Goal: Task Accomplishment & Management: Complete application form

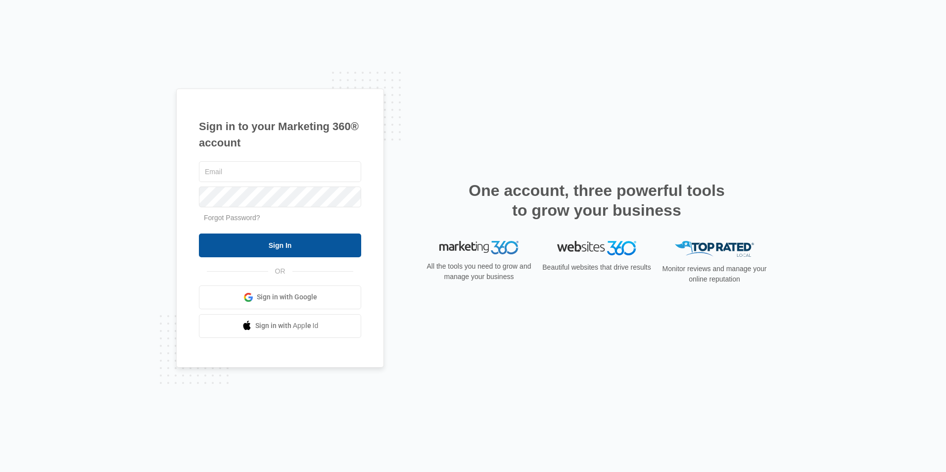
type input "[EMAIL_ADDRESS][DOMAIN_NAME]"
click at [330, 250] on input "Sign In" at bounding box center [280, 246] width 162 height 24
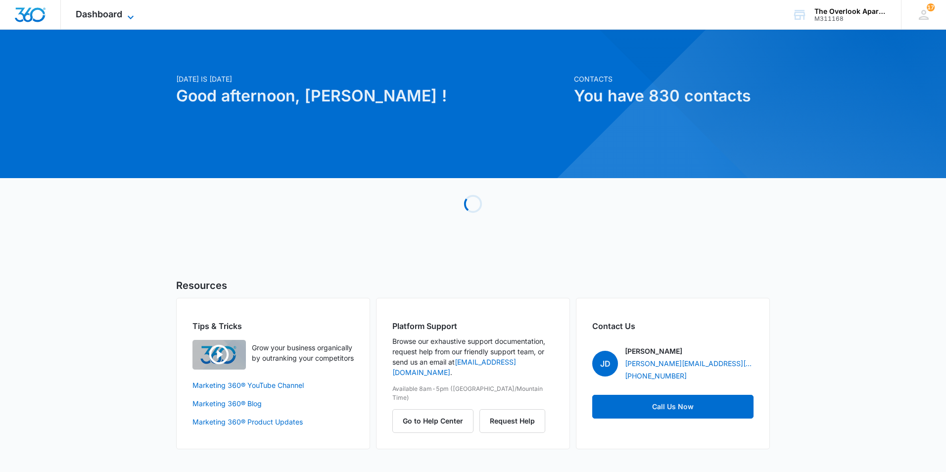
click at [107, 9] on span "Dashboard" at bounding box center [99, 14] width 47 height 10
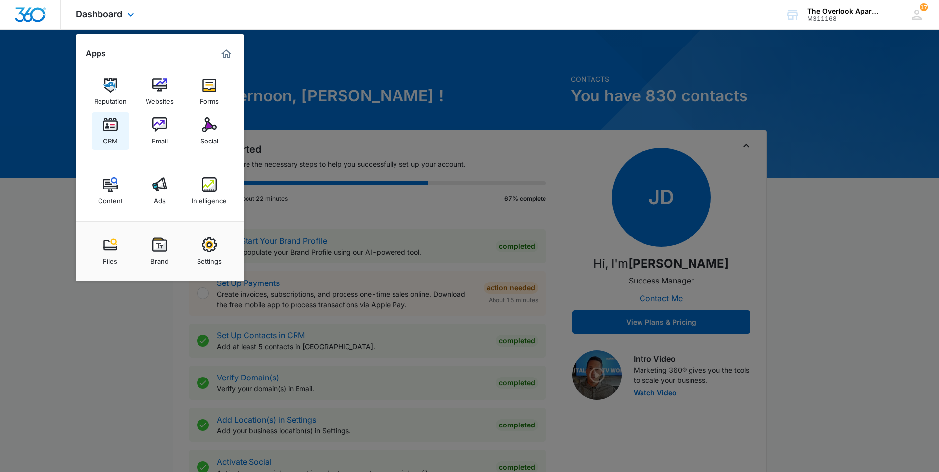
click at [117, 140] on div "CRM" at bounding box center [110, 138] width 15 height 13
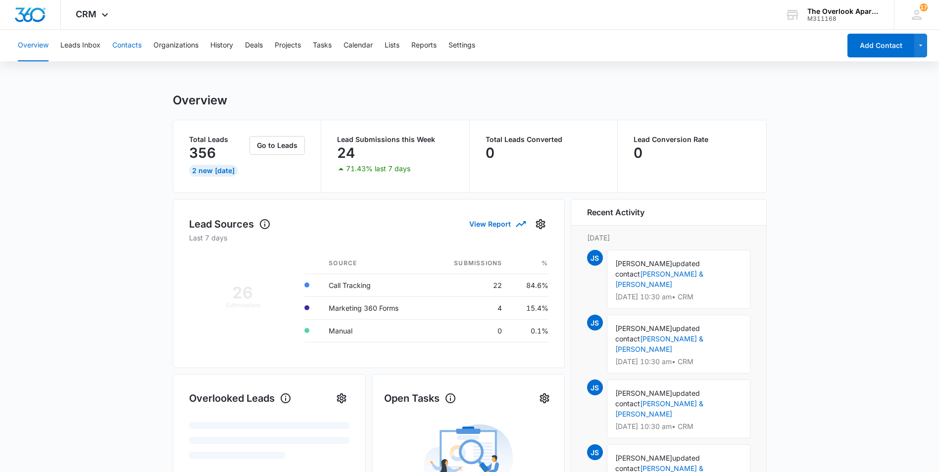
click at [140, 48] on button "Contacts" at bounding box center [126, 46] width 29 height 32
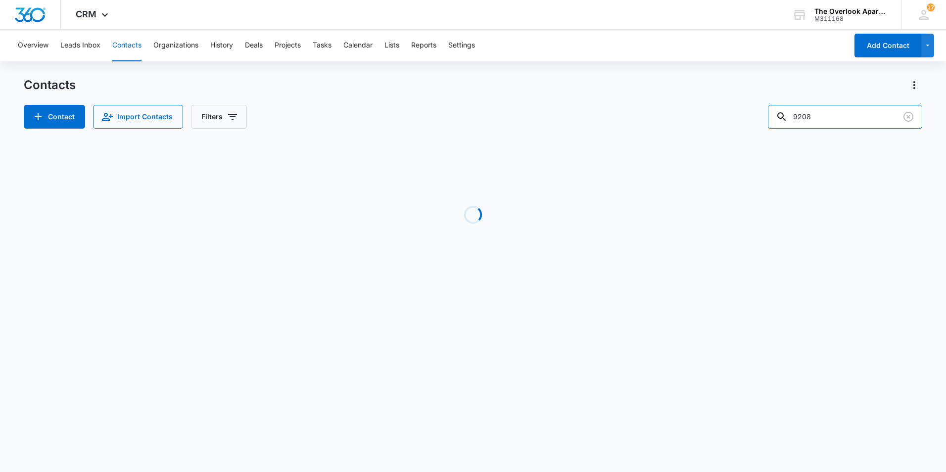
drag, startPoint x: 843, startPoint y: 110, endPoint x: 727, endPoint y: 115, distance: 115.9
click at [732, 115] on div "Contact Import Contacts Filters 9208" at bounding box center [473, 117] width 899 height 24
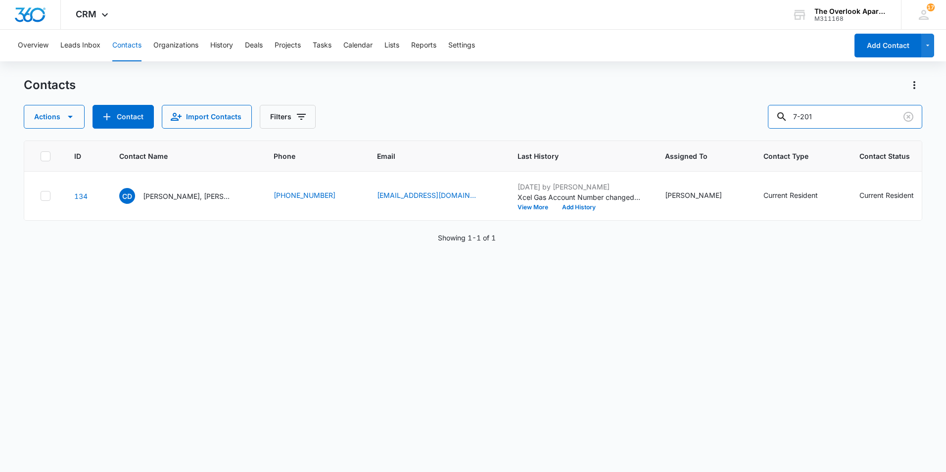
type input "7-201"
drag, startPoint x: 196, startPoint y: 227, endPoint x: 194, endPoint y: 222, distance: 5.3
click at [196, 221] on td "AL Alyssa Laufer ,Amani Porter & Aliyah Porter" at bounding box center [184, 196] width 154 height 49
click at [191, 201] on p "Alyssa Laufer ,Amani Porter & Aliyah Porter" at bounding box center [187, 196] width 89 height 10
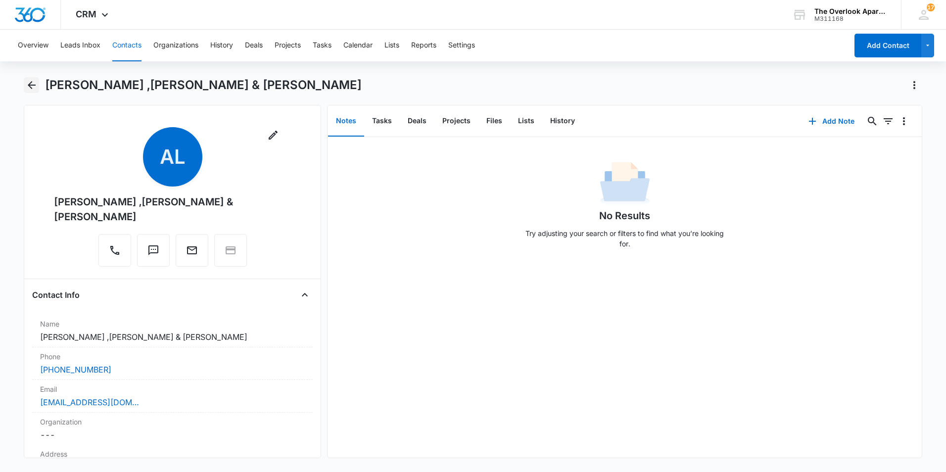
click at [27, 82] on icon "Back" at bounding box center [32, 85] width 12 height 12
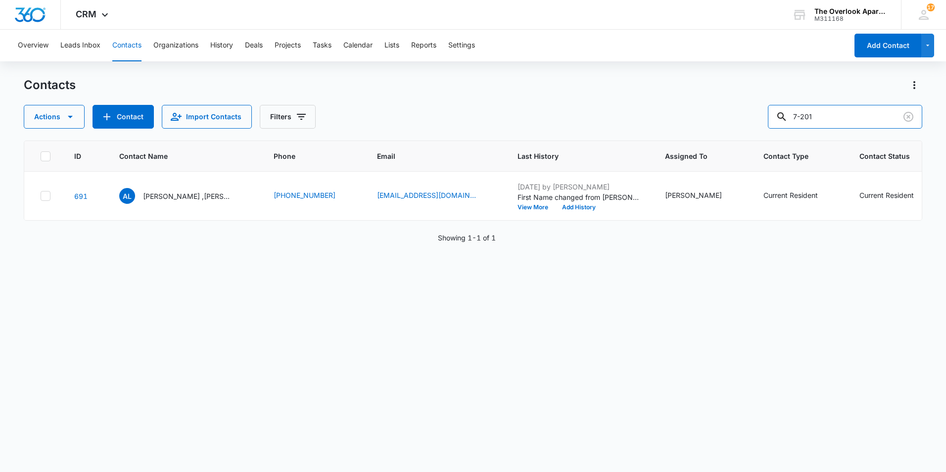
drag, startPoint x: 878, startPoint y: 118, endPoint x: 648, endPoint y: 119, distance: 230.1
click at [648, 119] on div "Actions Contact Import Contacts Filters 7-201" at bounding box center [473, 117] width 899 height 24
type input "7201"
click at [204, 195] on p "Tony Lopez-Vallejos & Nicole Sade Lopez" at bounding box center [187, 196] width 89 height 10
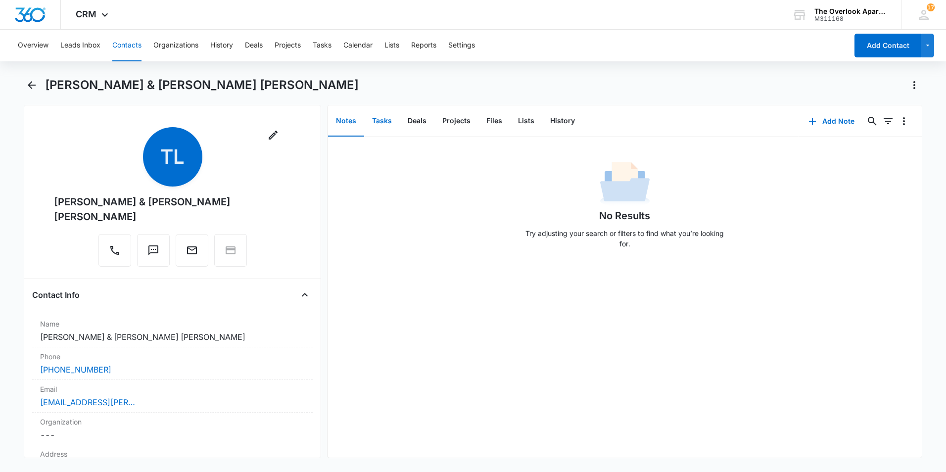
click at [390, 123] on button "Tasks" at bounding box center [382, 121] width 36 height 31
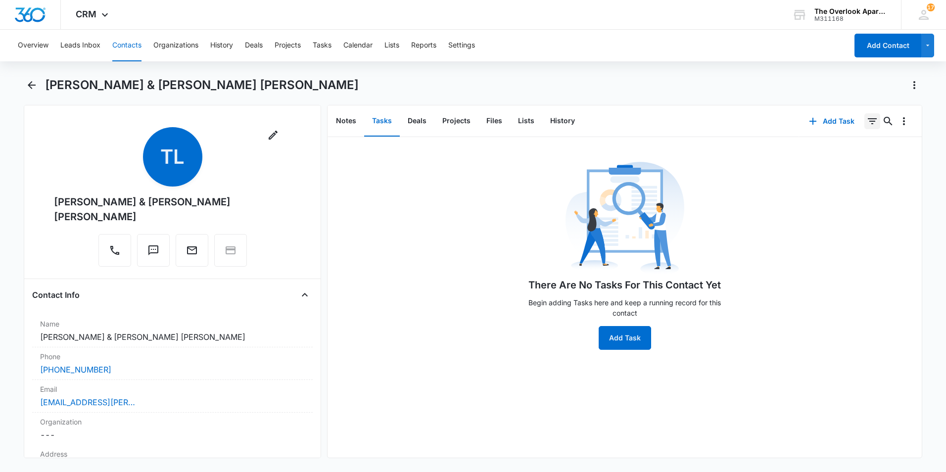
click at [866, 122] on icon "Filters" at bounding box center [872, 121] width 12 height 12
click at [844, 120] on button "Add Task" at bounding box center [831, 121] width 65 height 24
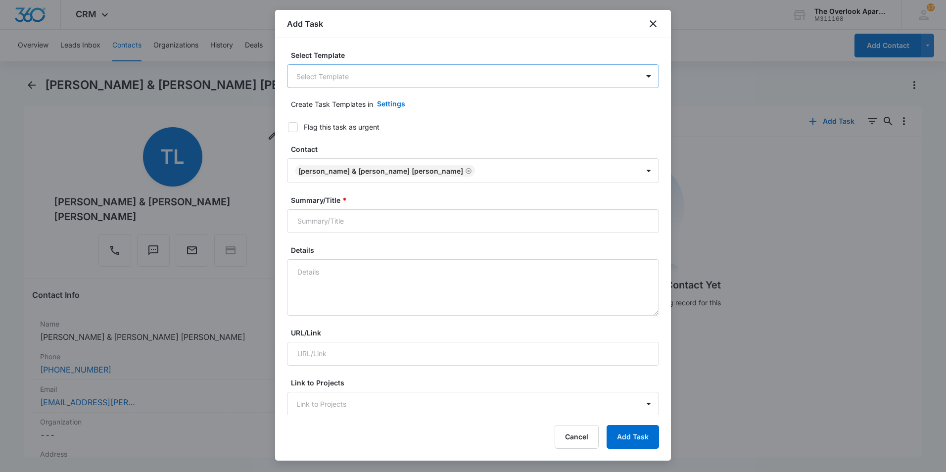
click at [420, 74] on body "CRM Apps Reputation Websites Forms CRM Email Social Content Ads Intelligence Fi…" at bounding box center [473, 236] width 946 height 472
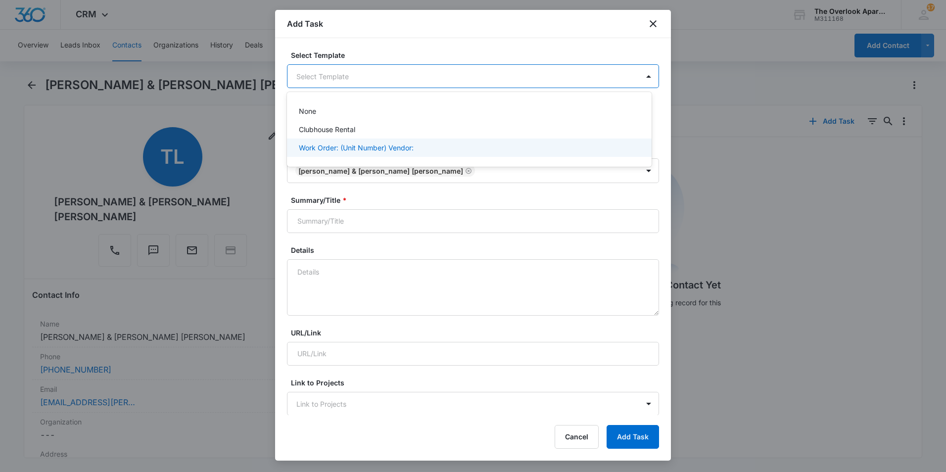
click at [402, 146] on p "Work Order: (Unit Number) Vendor:" at bounding box center [356, 148] width 115 height 10
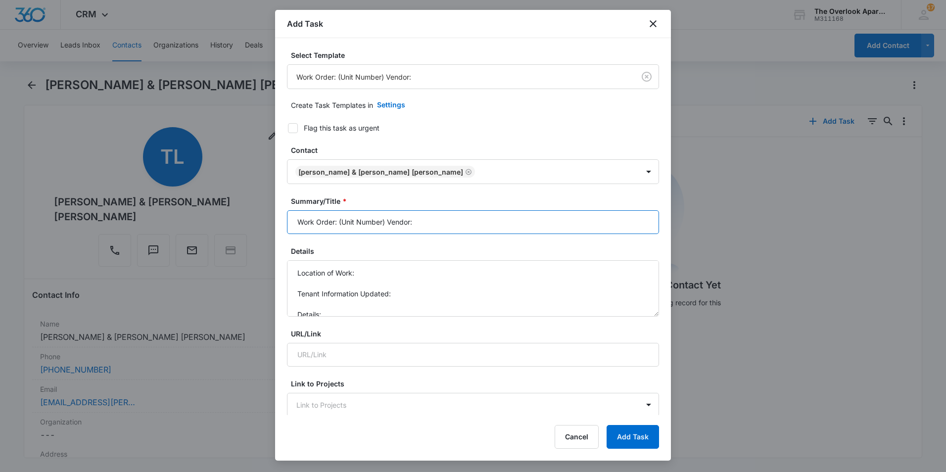
click at [337, 222] on input "Work Order: (Unit Number) Vendor:" at bounding box center [473, 222] width 372 height 24
click at [468, 222] on input "Work Order: 548-7201 Vendor:" at bounding box center [473, 222] width 372 height 24
type input "Work Order: 548-7201 Vendor: Tech"
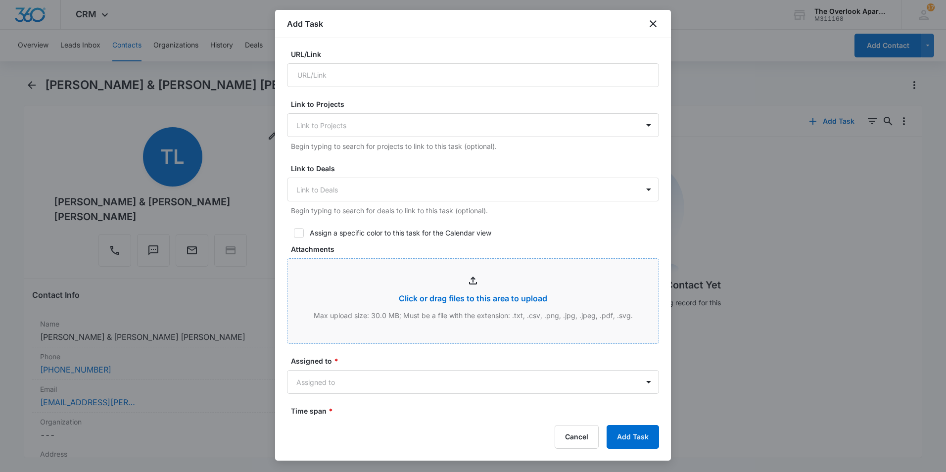
scroll to position [297, 0]
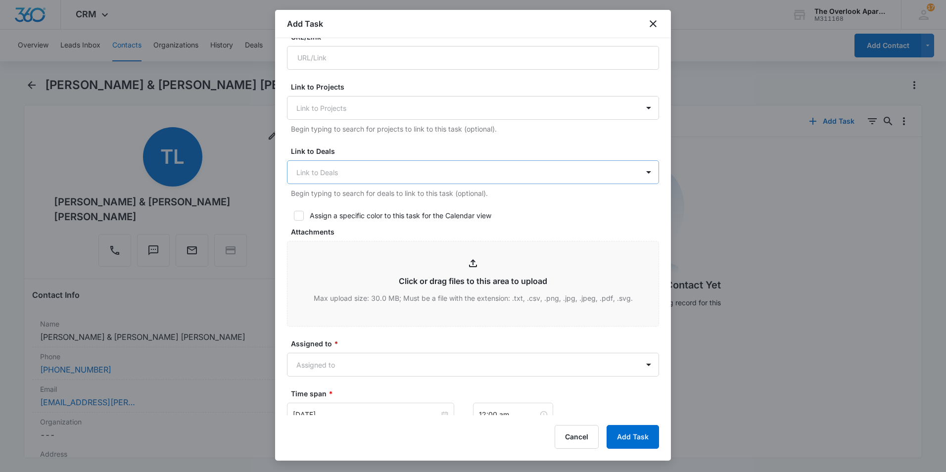
type textarea "Location of Work: Master bath Tenant Information Updated: (305)457-6548 Details…"
click at [473, 182] on div "Link to Deals" at bounding box center [462, 172] width 351 height 22
click at [478, 175] on div at bounding box center [466, 172] width 341 height 12
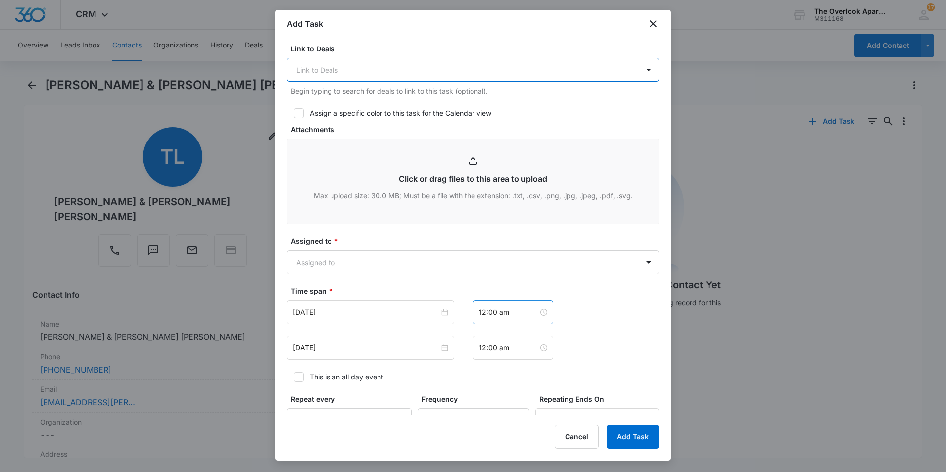
scroll to position [495, 0]
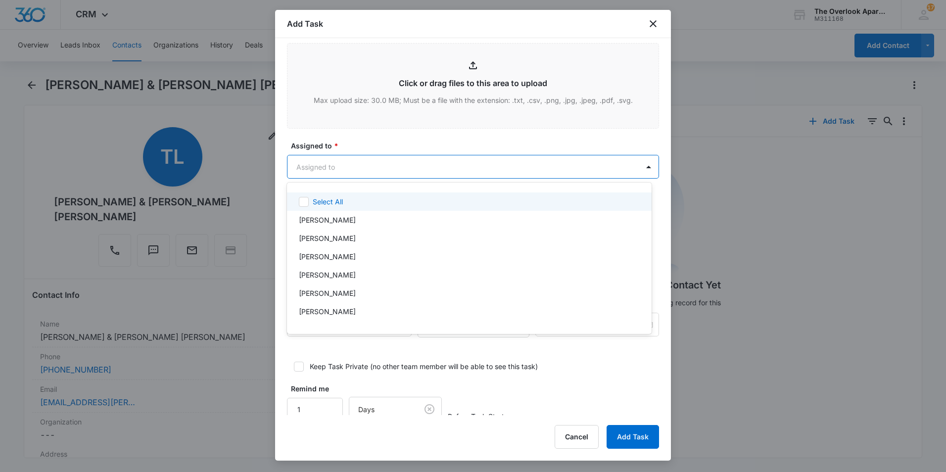
click at [480, 159] on body "CRM Apps Reputation Websites Forms CRM Email Social Content Ads Intelligence Fi…" at bounding box center [473, 236] width 946 height 472
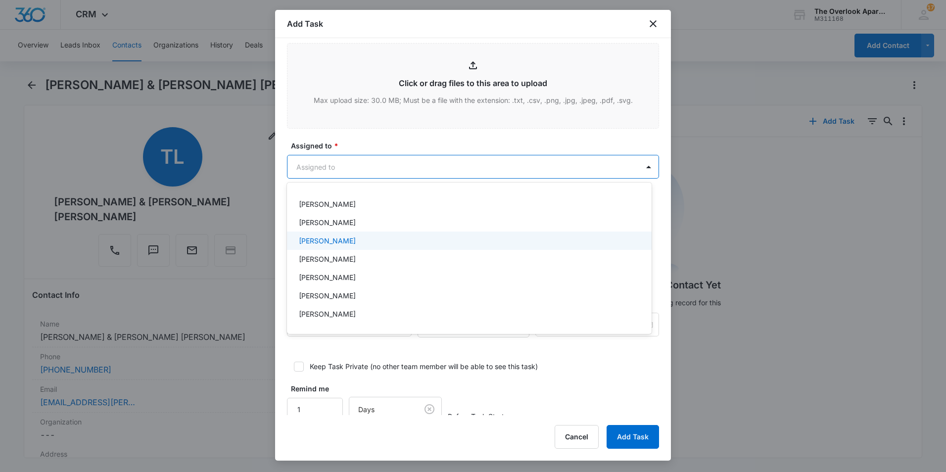
scroll to position [88, 0]
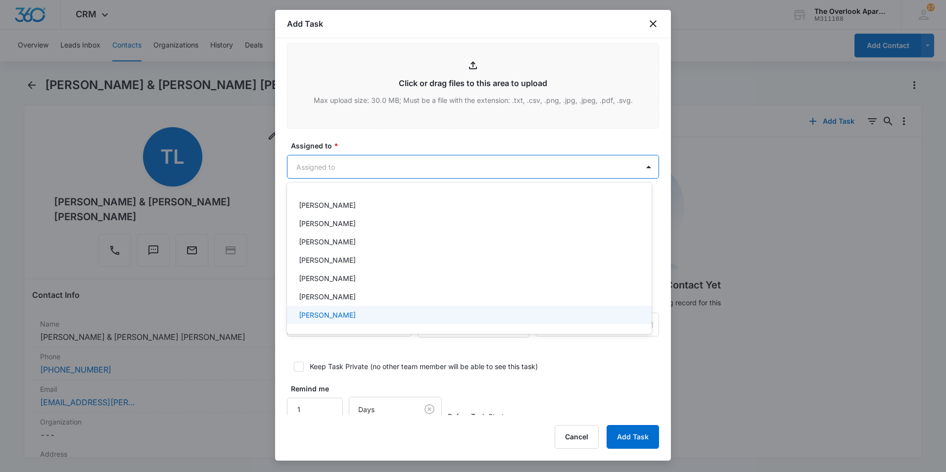
click at [359, 308] on div "William Traylor" at bounding box center [469, 315] width 365 height 18
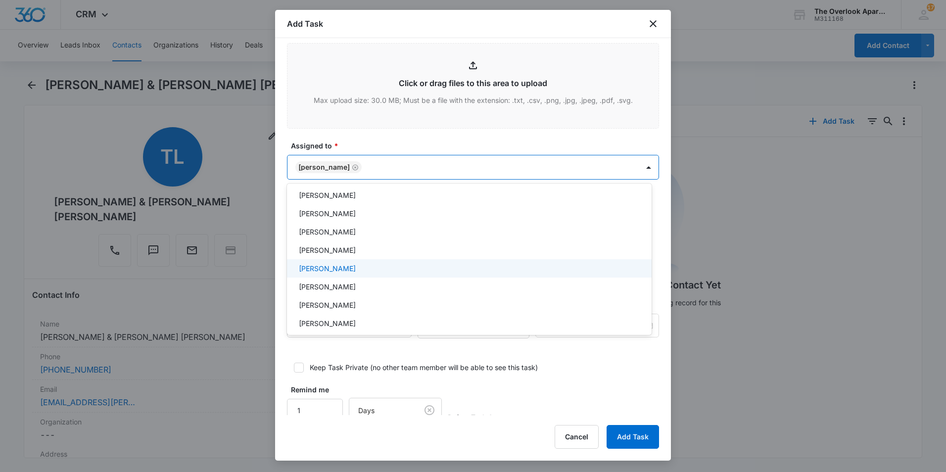
scroll to position [0, 0]
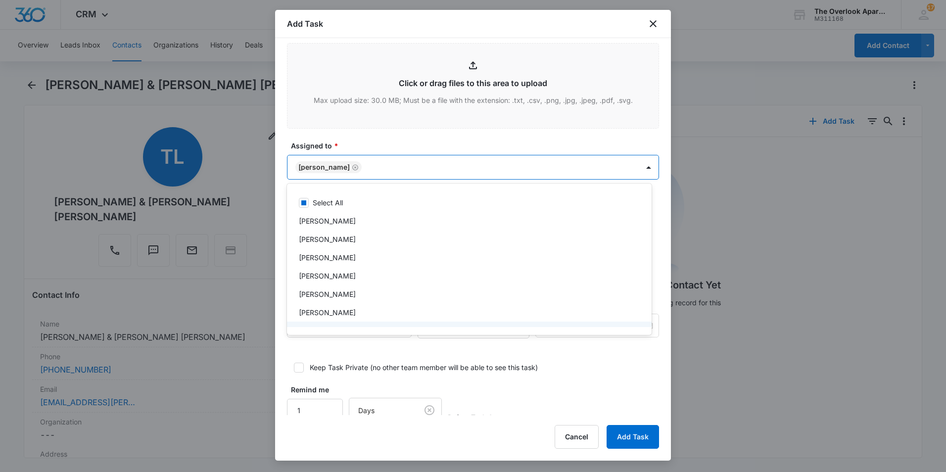
click at [506, 374] on div at bounding box center [473, 236] width 946 height 472
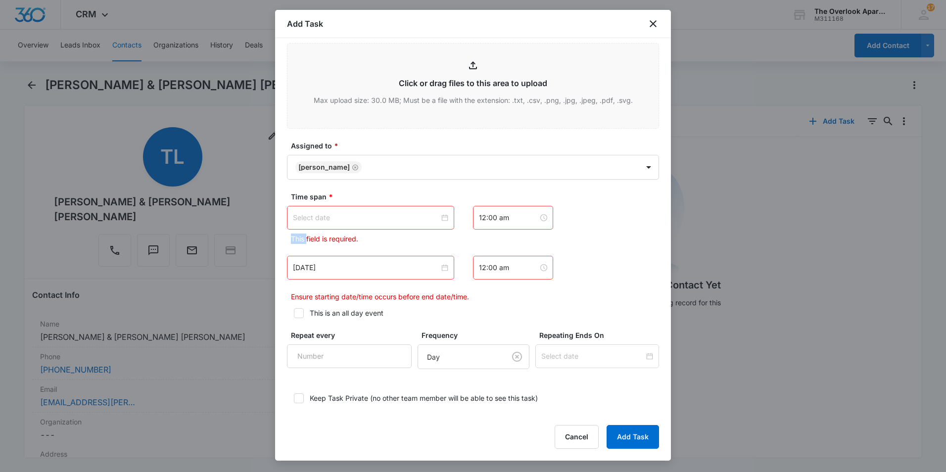
click at [442, 217] on div at bounding box center [370, 217] width 155 height 11
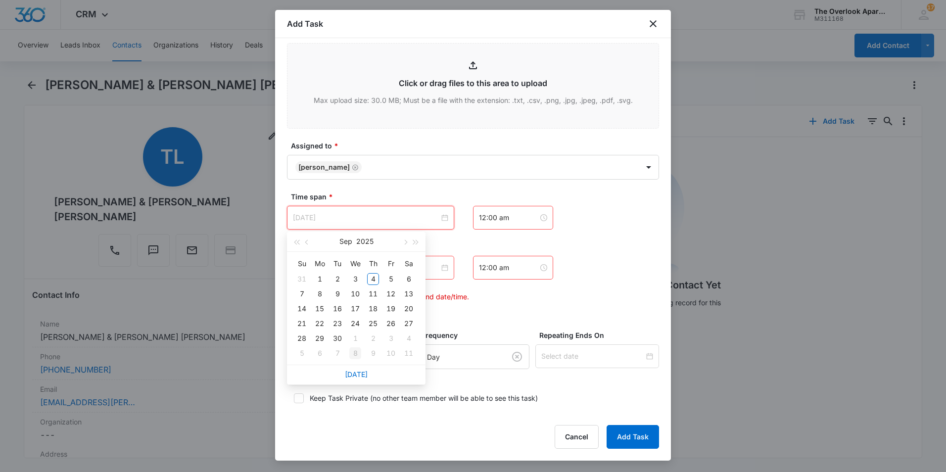
type input "Oct 8, 2025"
click at [357, 373] on link "Today" at bounding box center [356, 374] width 23 height 8
type input "Sep 4, 2025"
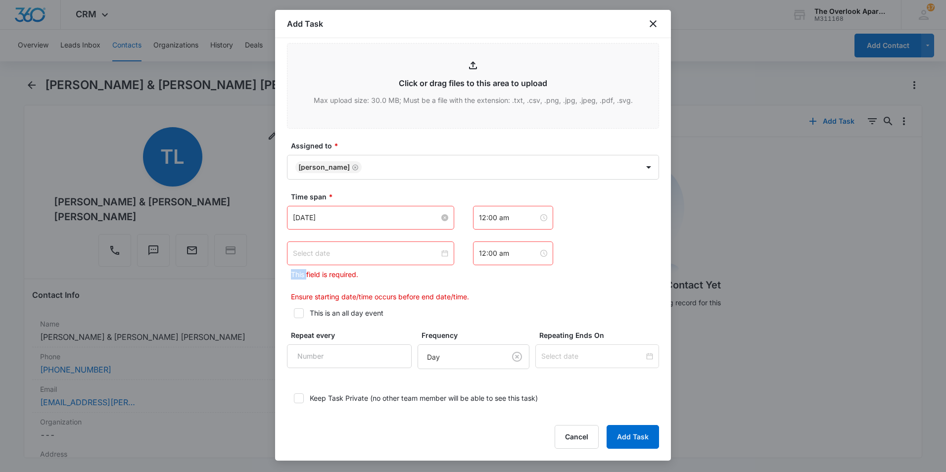
click at [439, 251] on div at bounding box center [370, 253] width 155 height 11
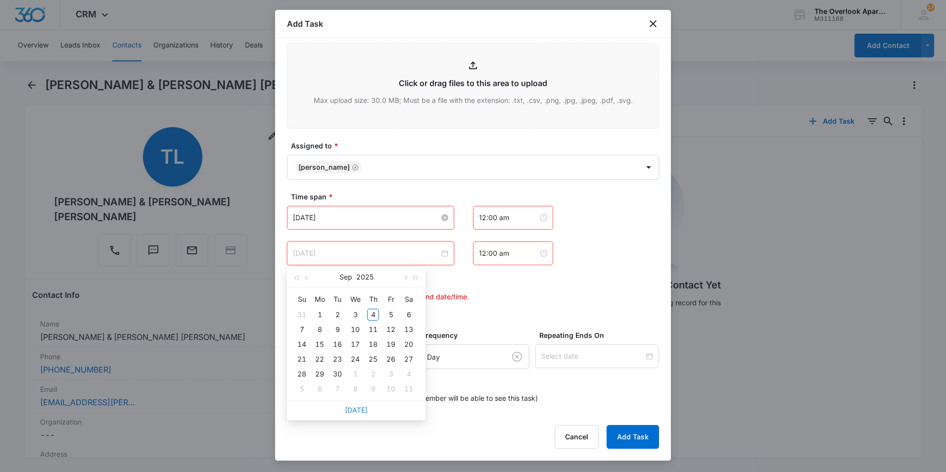
type input "Oct 8, 2025"
click at [359, 412] on link "Today" at bounding box center [356, 410] width 23 height 8
type input "Sep 4, 2025"
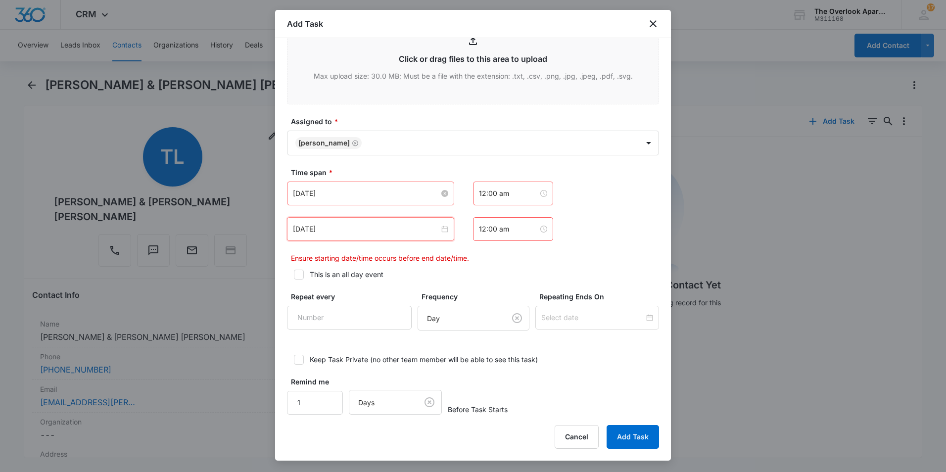
scroll to position [530, 0]
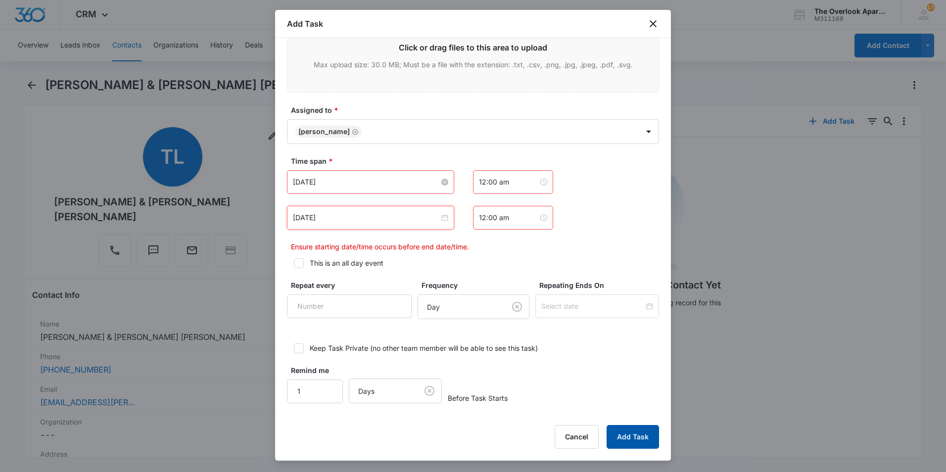
click at [623, 436] on button "Add Task" at bounding box center [633, 437] width 52 height 24
click at [453, 240] on div "Sep 4, 2025 Sep 2025 Su Mo Tu We Th Fr Sa 31 1 2 3 4 5 6 7 8 9 10 11 12 13 14 1…" at bounding box center [473, 211] width 372 height 82
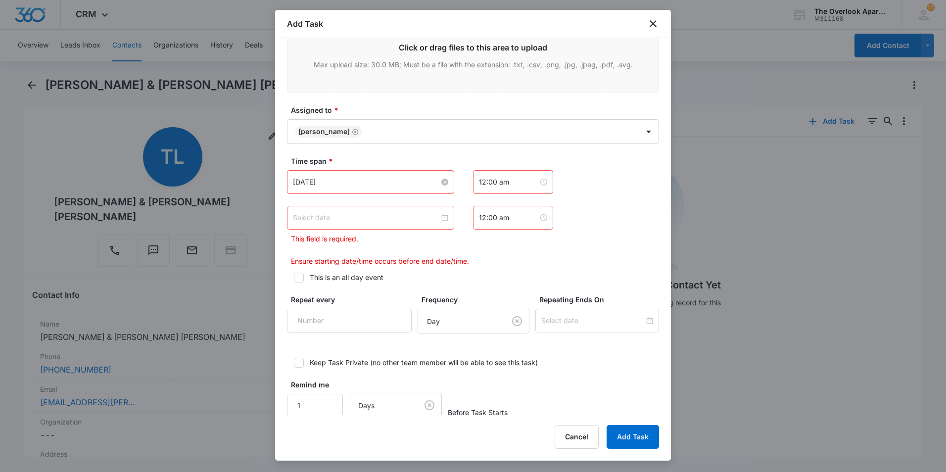
click at [441, 218] on div at bounding box center [370, 217] width 155 height 11
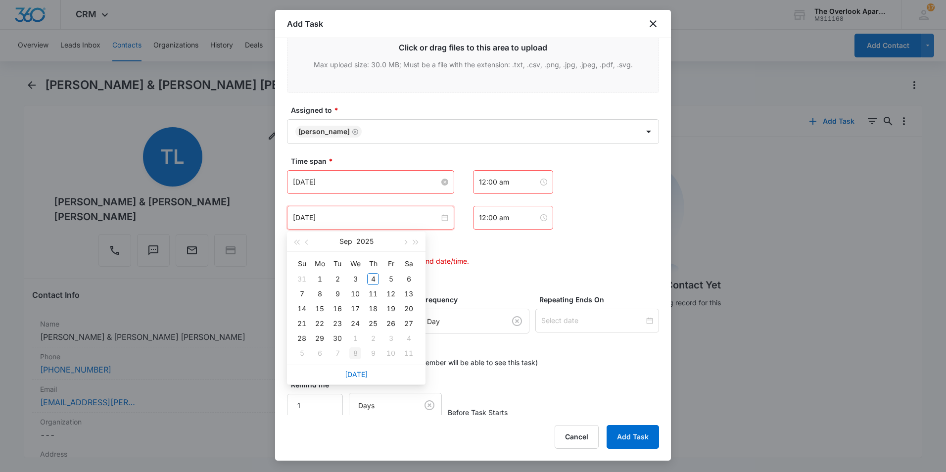
type input "Oct 8, 2025"
click at [352, 375] on link "Today" at bounding box center [356, 374] width 23 height 8
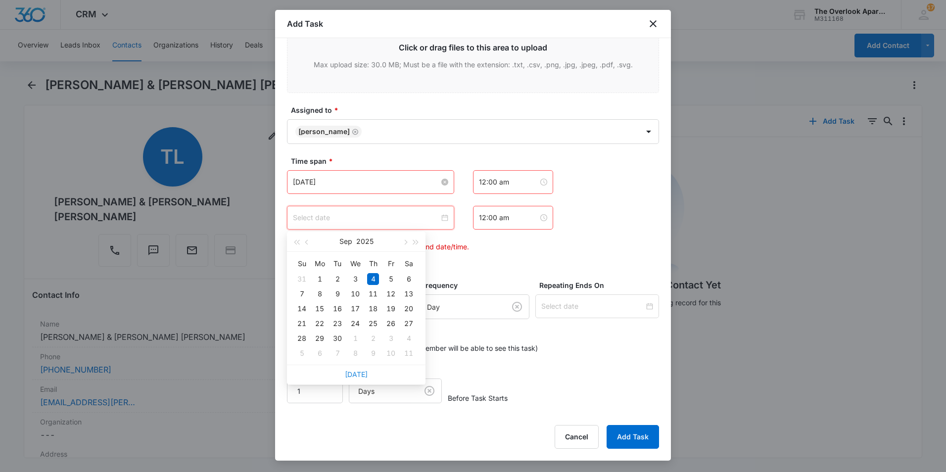
type input "Sep 4, 2025"
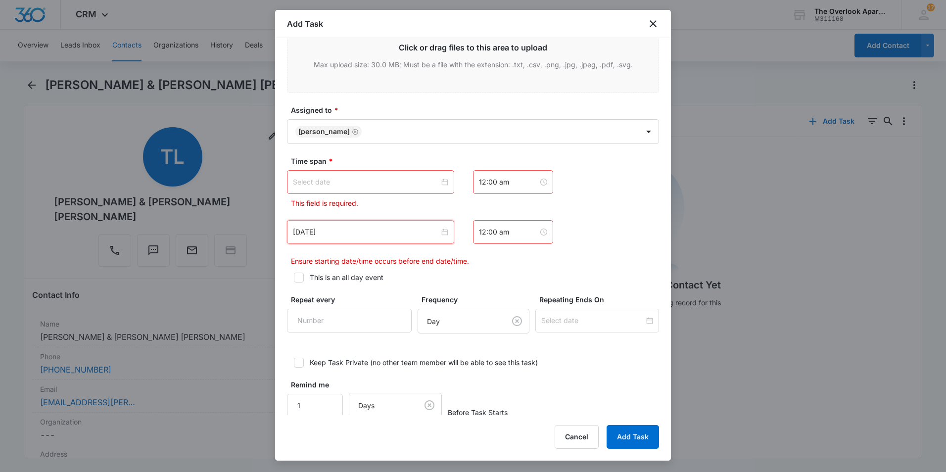
click at [444, 181] on div at bounding box center [370, 182] width 155 height 11
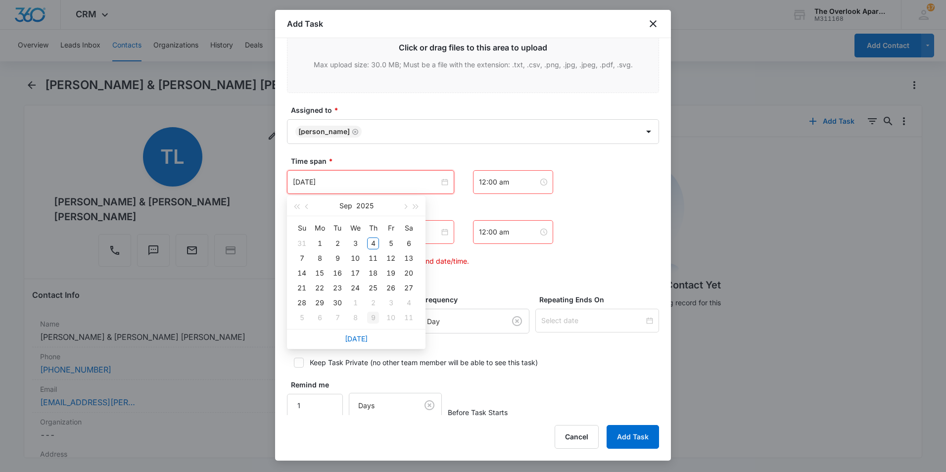
type input "Oct 9, 2025"
click at [362, 340] on link "Today" at bounding box center [356, 338] width 23 height 8
type input "Sep 4, 2025"
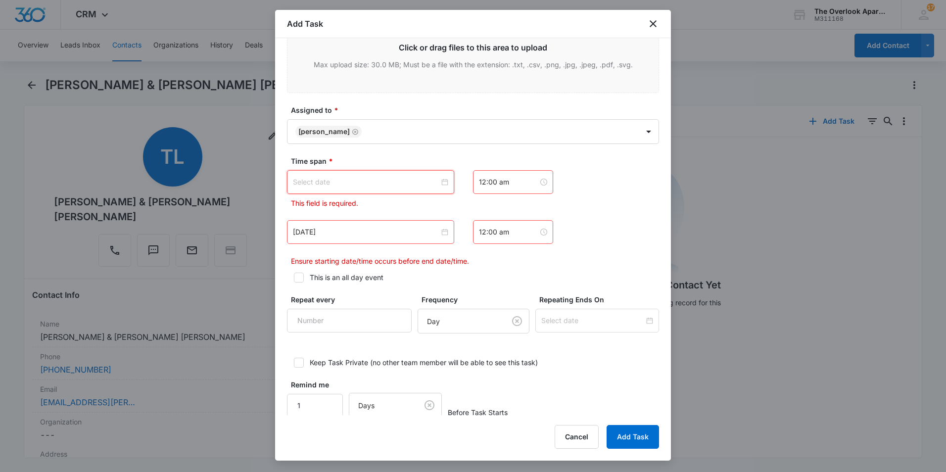
click at [443, 181] on div at bounding box center [370, 182] width 155 height 11
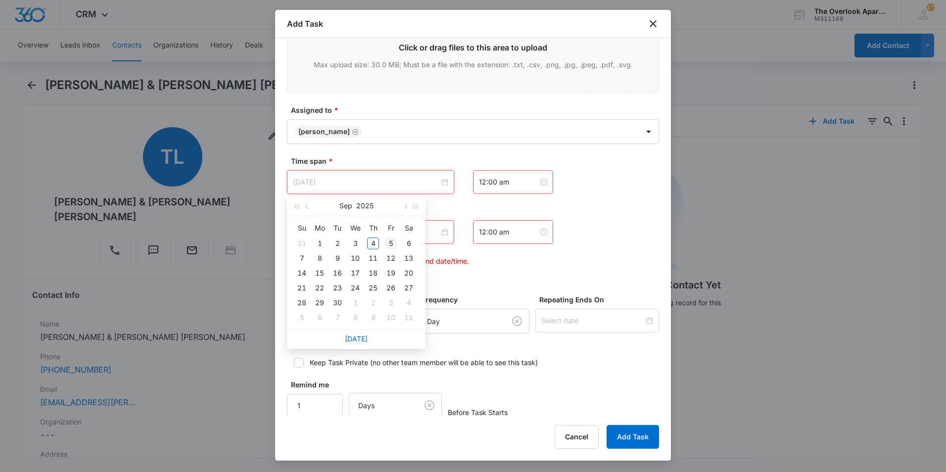
type input "Sep 5, 2025"
click at [391, 237] on td "5" at bounding box center [391, 243] width 18 height 15
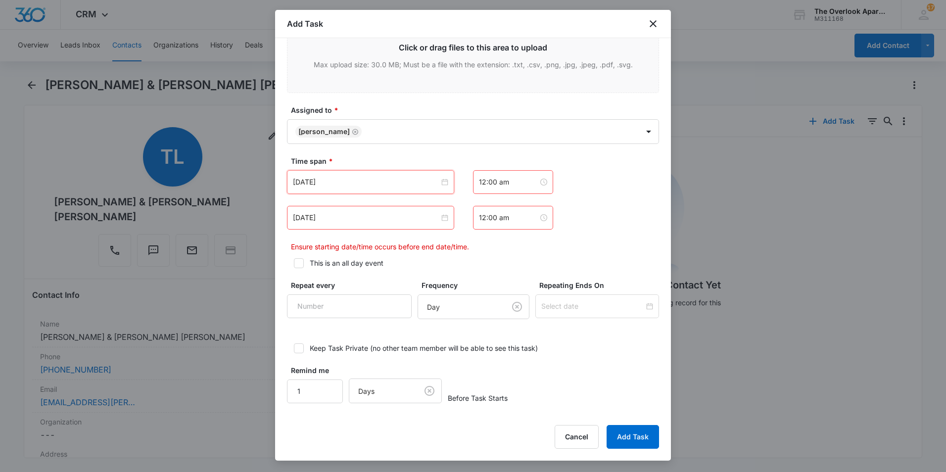
click at [445, 218] on div "Sep 4, 2025" at bounding box center [370, 218] width 167 height 24
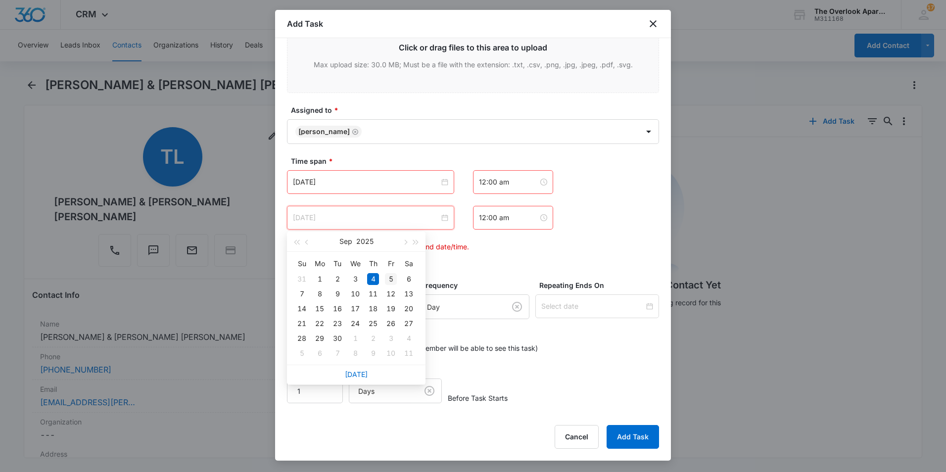
type input "Sep 5, 2025"
click at [384, 275] on td "5" at bounding box center [391, 279] width 18 height 15
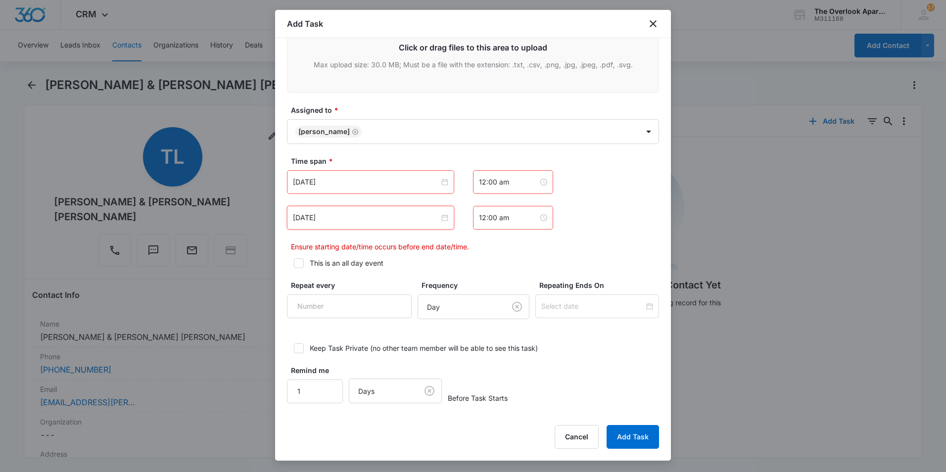
click at [564, 282] on label "Repeating Ends On" at bounding box center [601, 285] width 124 height 10
click at [303, 264] on icon at bounding box center [298, 263] width 9 height 9
click at [294, 264] on input "This is an all day event" at bounding box center [290, 263] width 7 height 7
checkbox input "true"
click at [431, 184] on input "Sep 5, 2025" at bounding box center [366, 182] width 146 height 11
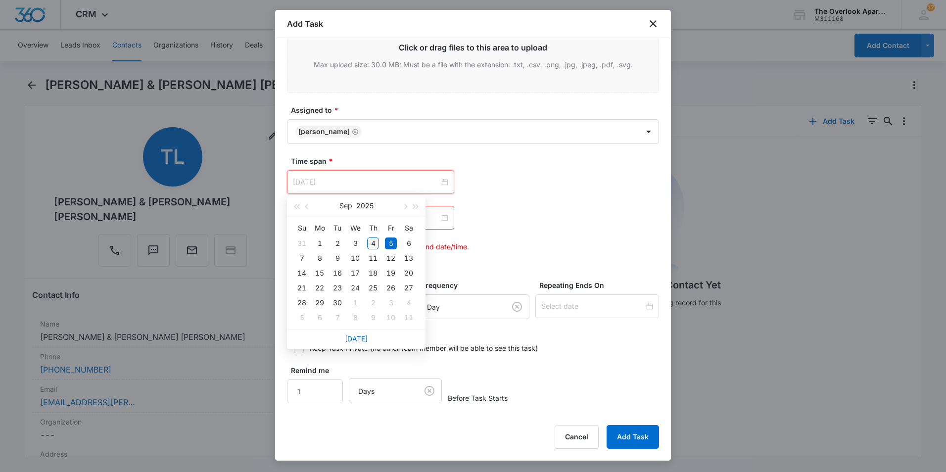
type input "Sep 4, 2025"
click at [373, 243] on div "4" at bounding box center [373, 244] width 12 height 12
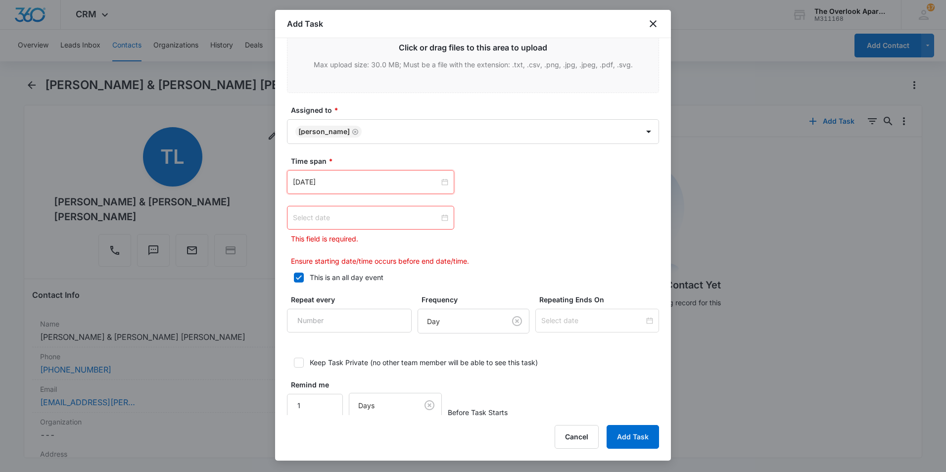
click at [442, 218] on div at bounding box center [370, 217] width 155 height 11
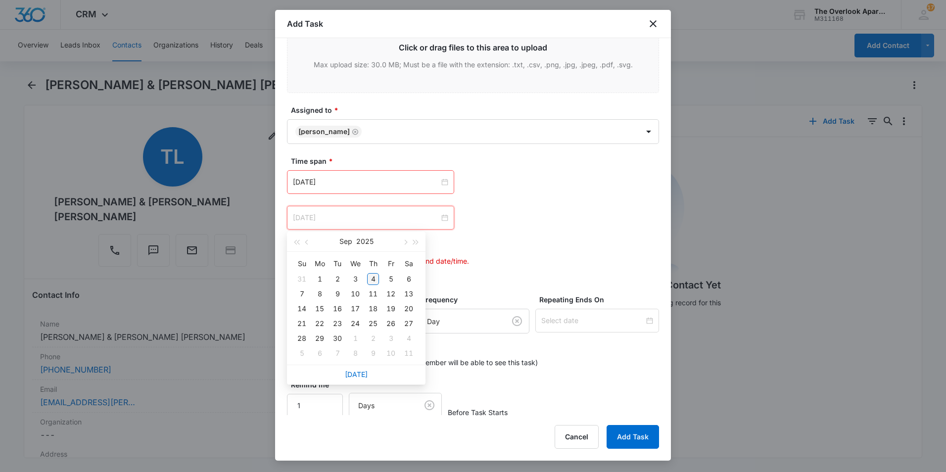
type input "Sep 4, 2025"
click at [371, 279] on div "4" at bounding box center [373, 279] width 12 height 12
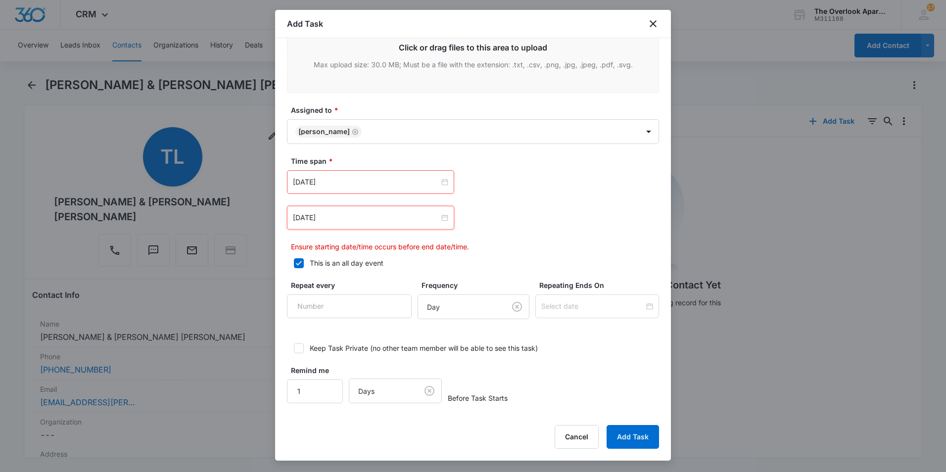
click at [535, 235] on div "Sep 4, 2025 Sep 2025 Su Mo Tu We Th Fr Sa 31 1 2 3 4 5 6 7 8 9 10 11 12 13 14 1…" at bounding box center [473, 211] width 372 height 82
click at [297, 263] on icon at bounding box center [298, 263] width 9 height 9
click at [294, 263] on input "This is an all day event" at bounding box center [290, 263] width 7 height 7
click at [297, 263] on icon at bounding box center [298, 263] width 9 height 9
click at [294, 263] on input "This is an all day event" at bounding box center [290, 263] width 7 height 7
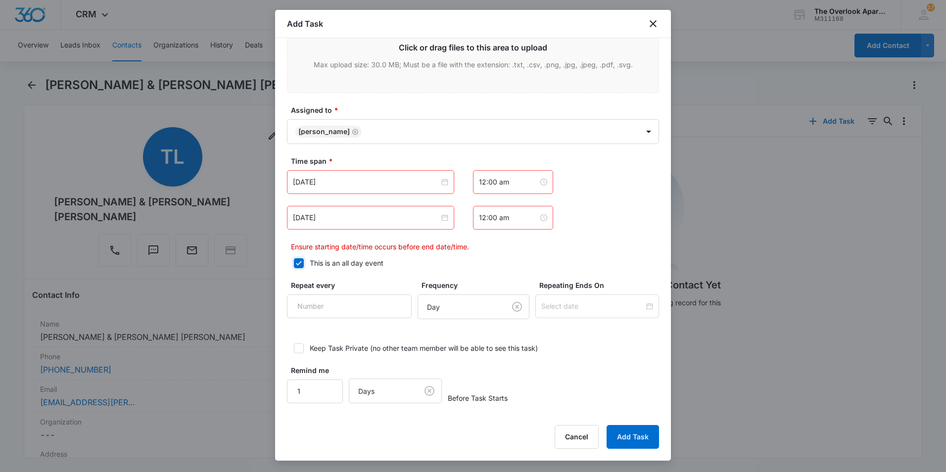
checkbox input "true"
click at [446, 222] on div "Sep 4, 2025" at bounding box center [370, 218] width 167 height 24
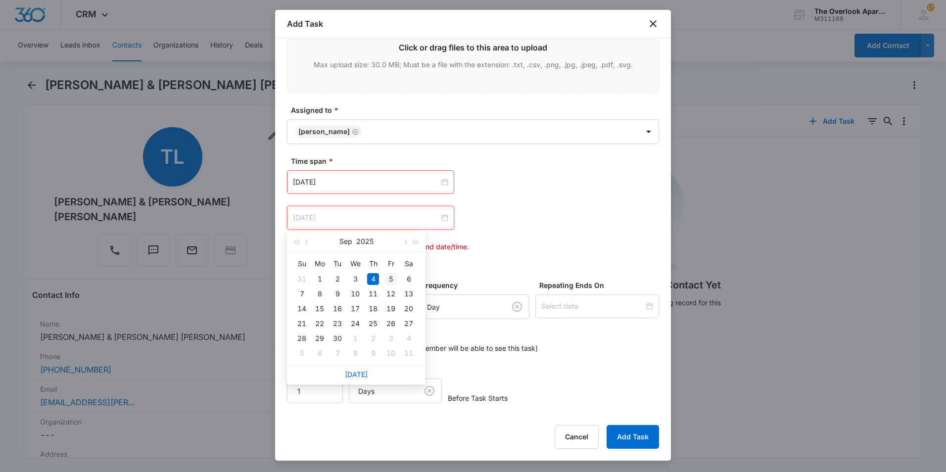
type input "Sep 5, 2025"
click at [391, 281] on div "5" at bounding box center [391, 279] width 12 height 12
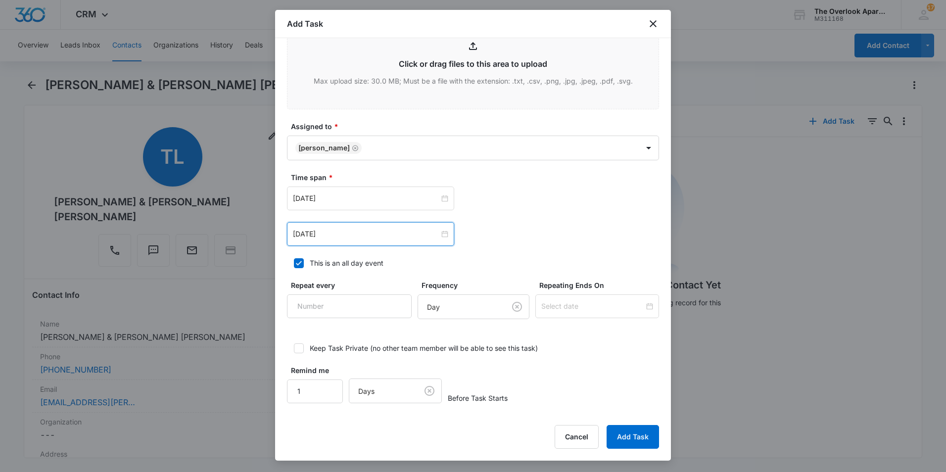
click at [565, 216] on div "Sep 4, 2025 Sep 2025 Su Mo Tu We Th Fr Sa 31 1 2 3 4 5 6 7 8 9 10 11 12 13 14 1…" at bounding box center [473, 216] width 372 height 59
click at [634, 442] on button "Add Task" at bounding box center [633, 437] width 52 height 24
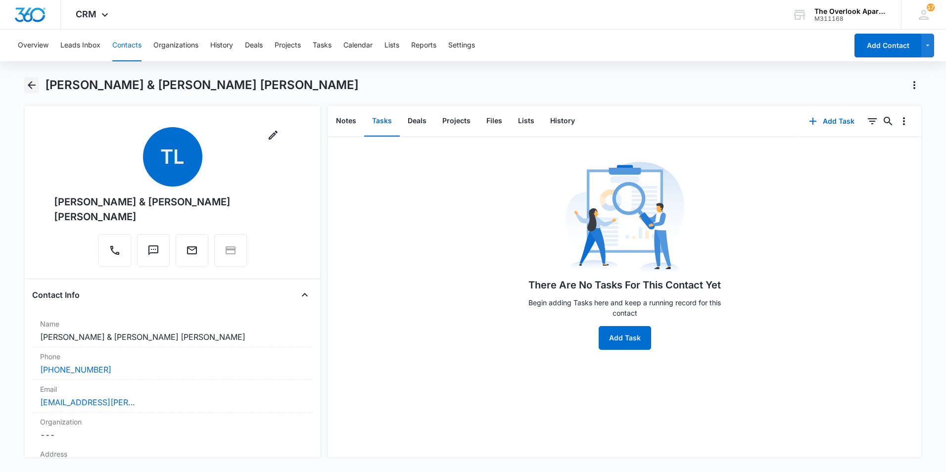
click at [34, 89] on icon "Back" at bounding box center [32, 85] width 12 height 12
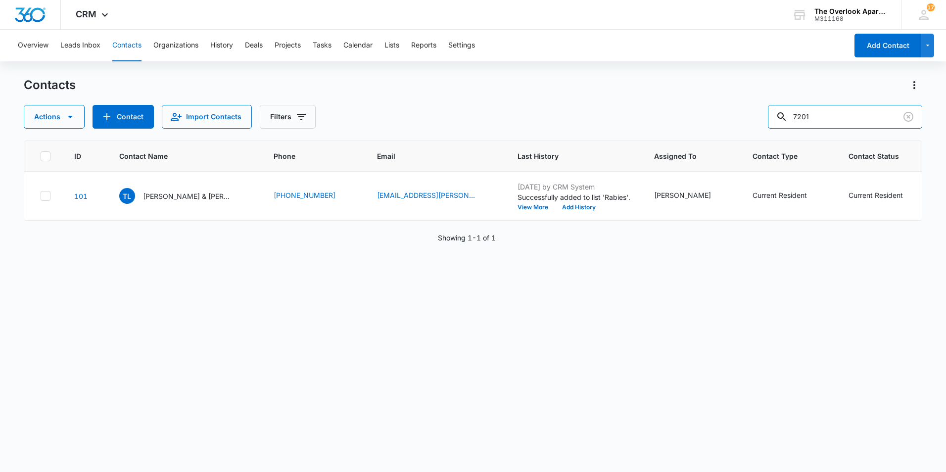
drag, startPoint x: 832, startPoint y: 125, endPoint x: 764, endPoint y: 123, distance: 67.3
click at [764, 123] on div "Actions Contact Import Contacts Filters 7201" at bounding box center [473, 117] width 899 height 24
type input "3304"
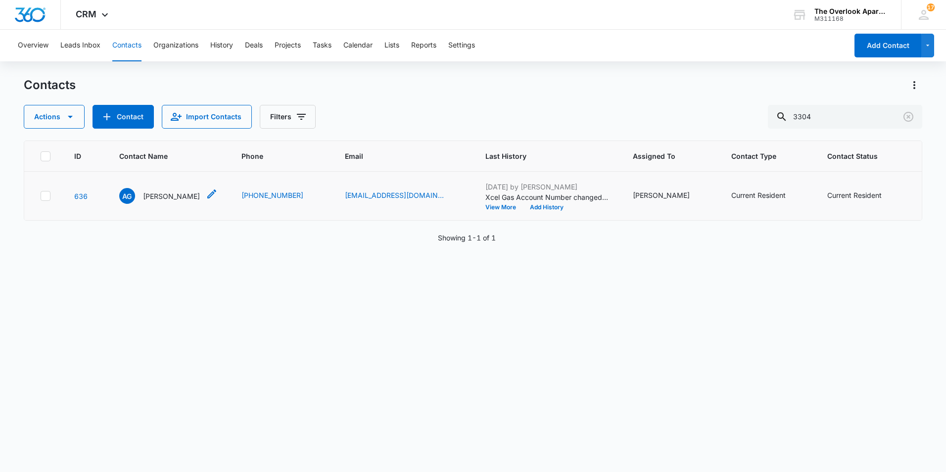
click at [164, 201] on p "Adam Guzman" at bounding box center [171, 196] width 57 height 10
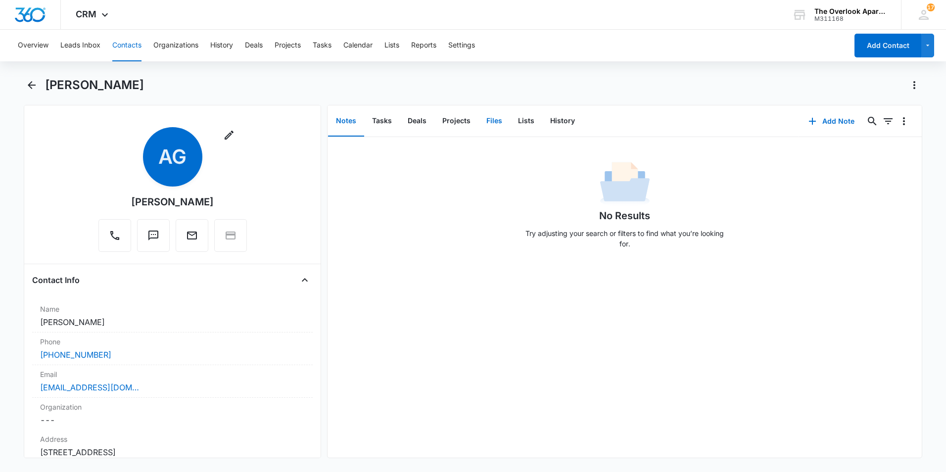
click at [498, 124] on button "Files" at bounding box center [494, 121] width 32 height 31
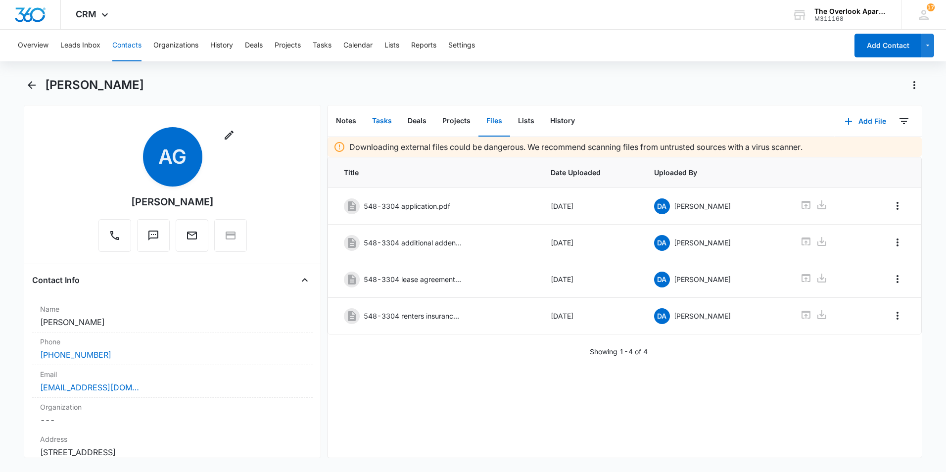
click at [392, 121] on button "Tasks" at bounding box center [382, 121] width 36 height 31
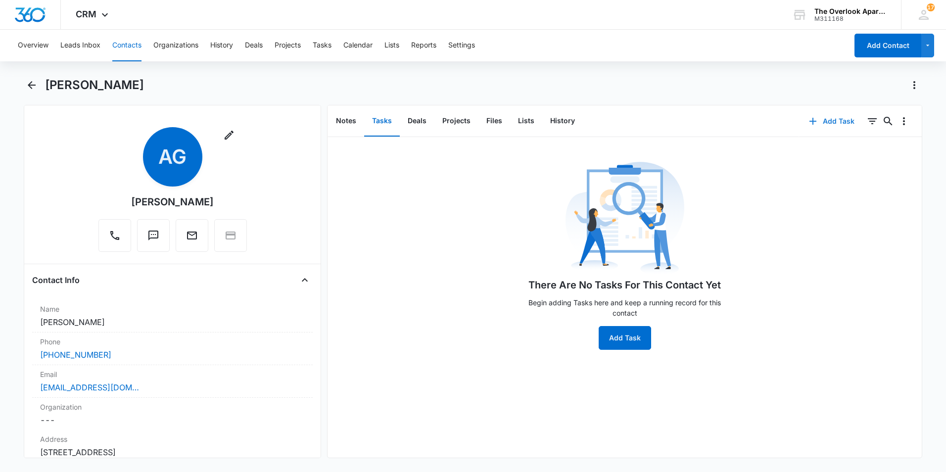
click at [810, 128] on button "Add Task" at bounding box center [831, 121] width 65 height 24
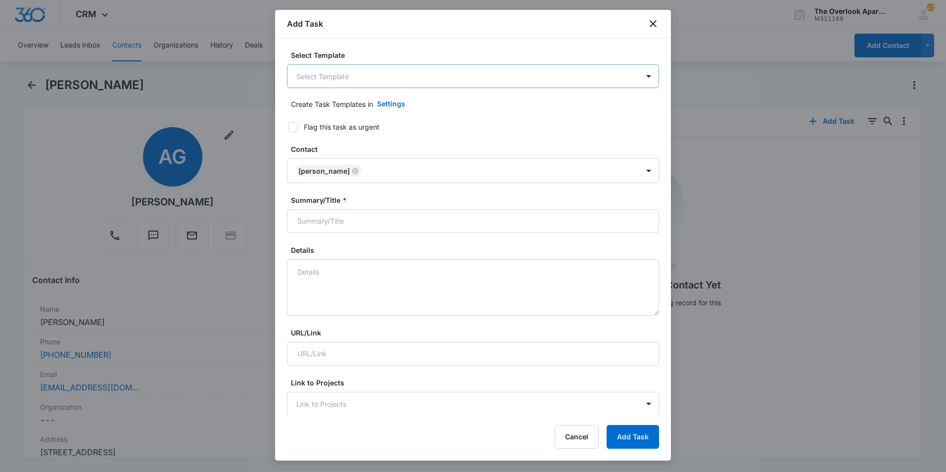
click at [393, 79] on body "CRM Apps Reputation Websites Forms CRM Email Social Content Ads Intelligence Fi…" at bounding box center [473, 236] width 946 height 472
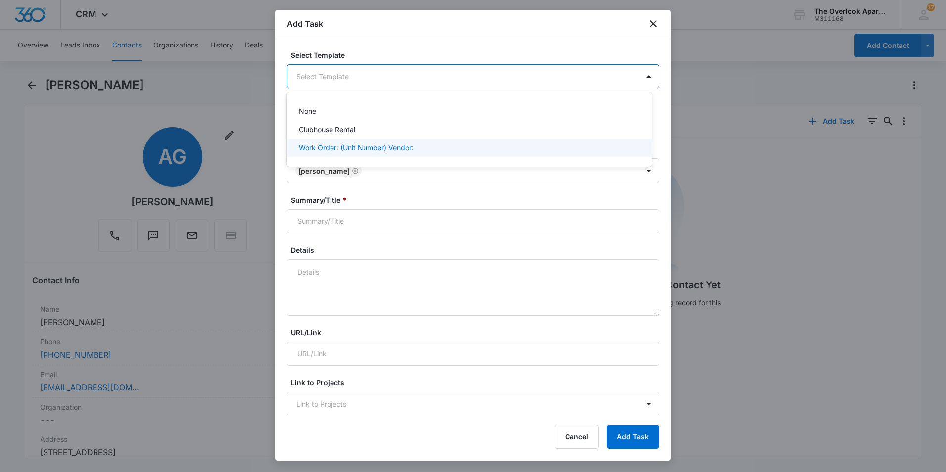
click at [383, 144] on p "Work Order: (Unit Number) Vendor:" at bounding box center [356, 148] width 115 height 10
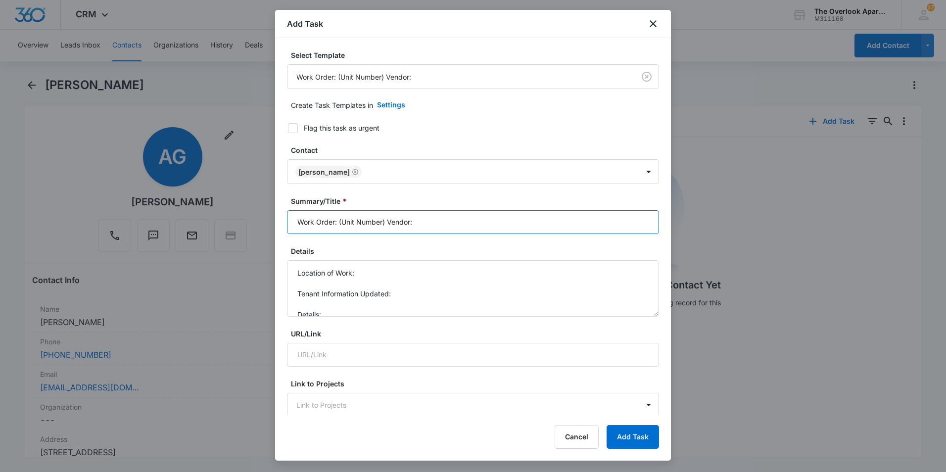
drag, startPoint x: 387, startPoint y: 222, endPoint x: 338, endPoint y: 219, distance: 49.1
click at [338, 219] on input "Work Order: (Unit Number) Vendor:" at bounding box center [473, 222] width 372 height 24
type input "Work Order: 548-3304Vendor:"
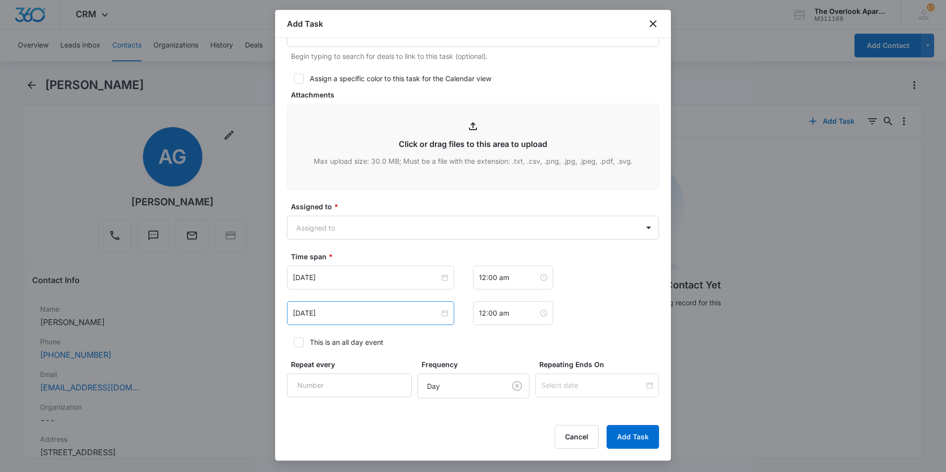
scroll to position [445, 0]
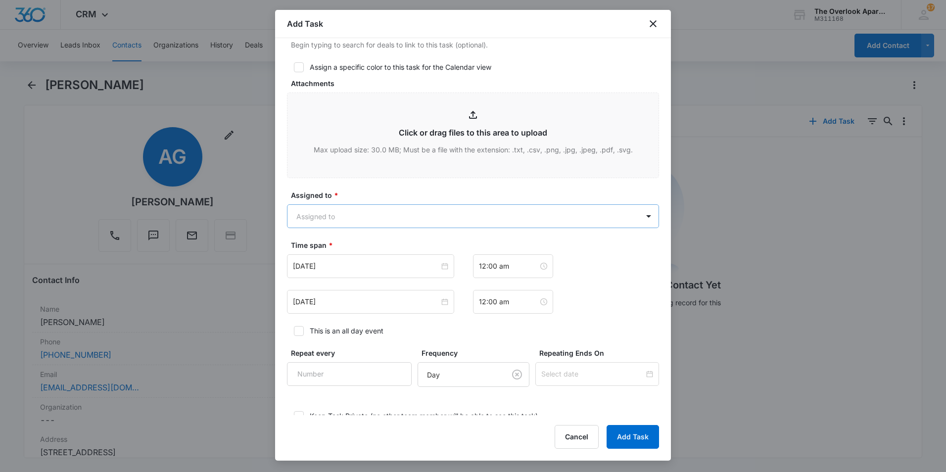
type textarea "Location of Work: A/D Tenant Information Updated: (970)316-9520 Details: Replac…"
click at [365, 227] on body "CRM Apps Reputation Websites Forms CRM Email Social Content Ads Intelligence Fi…" at bounding box center [473, 236] width 946 height 472
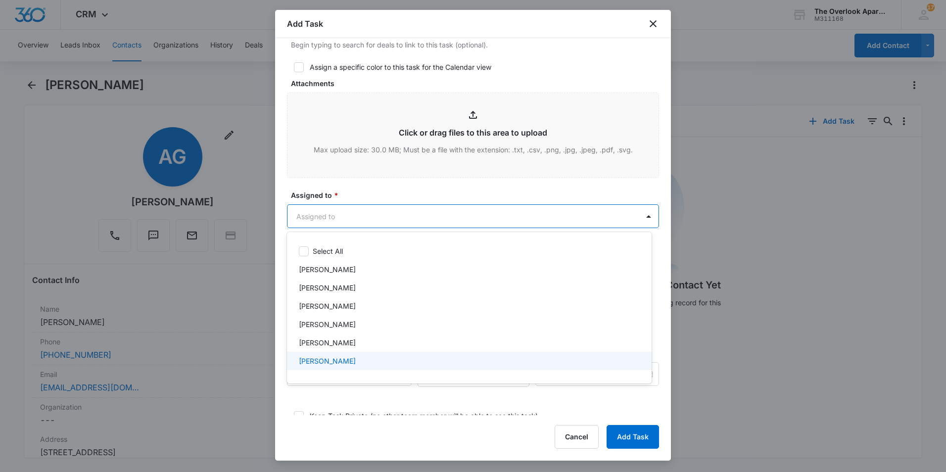
click at [328, 366] on div "Joshua Stocks" at bounding box center [469, 361] width 365 height 18
click at [329, 365] on p "Joshua Stocks" at bounding box center [327, 363] width 57 height 10
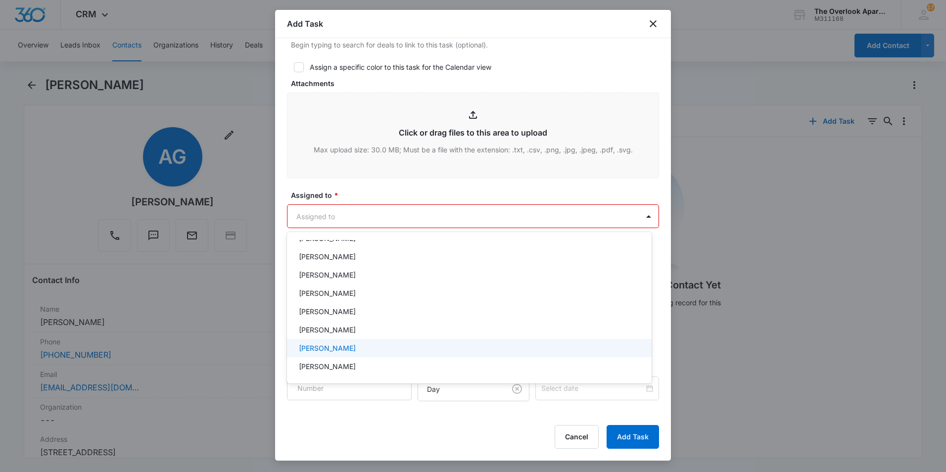
scroll to position [88, 0]
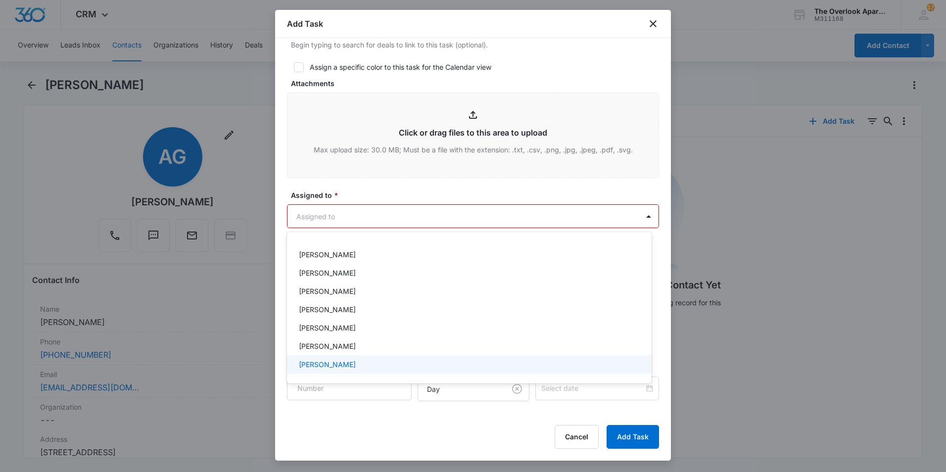
click at [331, 359] on p "William Traylor" at bounding box center [327, 364] width 57 height 10
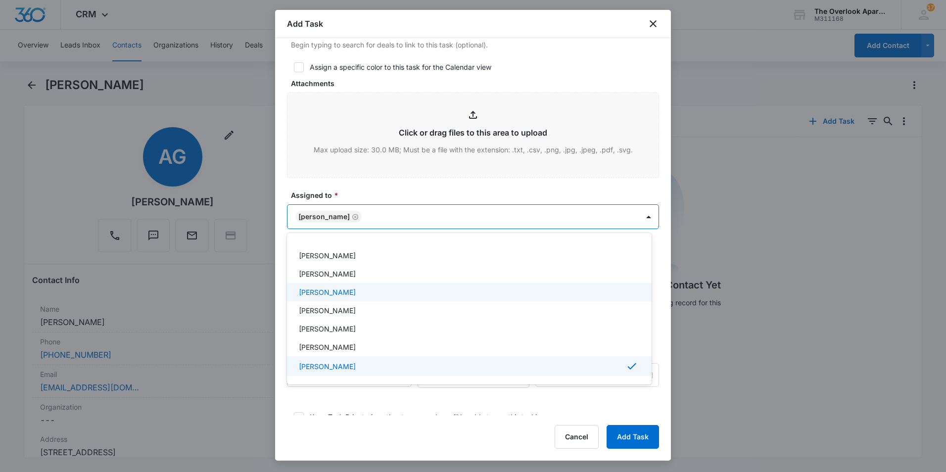
click at [287, 293] on div "Lauren Hilario" at bounding box center [469, 292] width 365 height 18
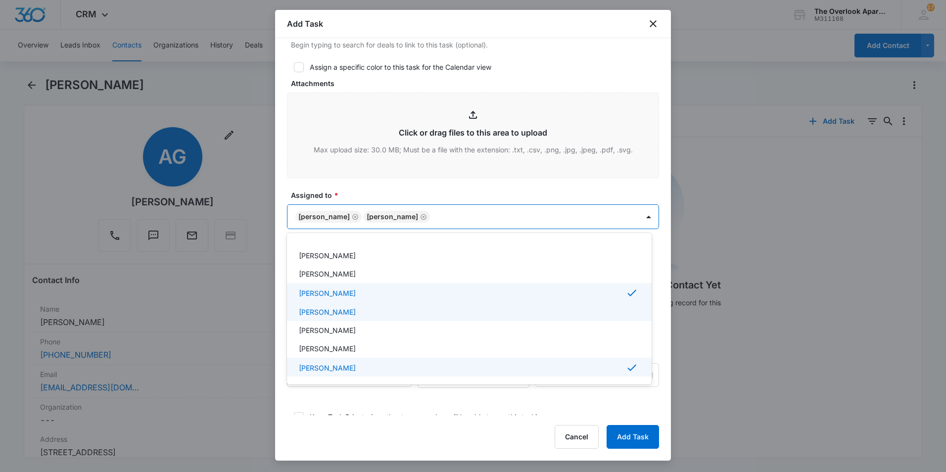
click at [311, 296] on p "Lauren Hilario" at bounding box center [327, 293] width 57 height 10
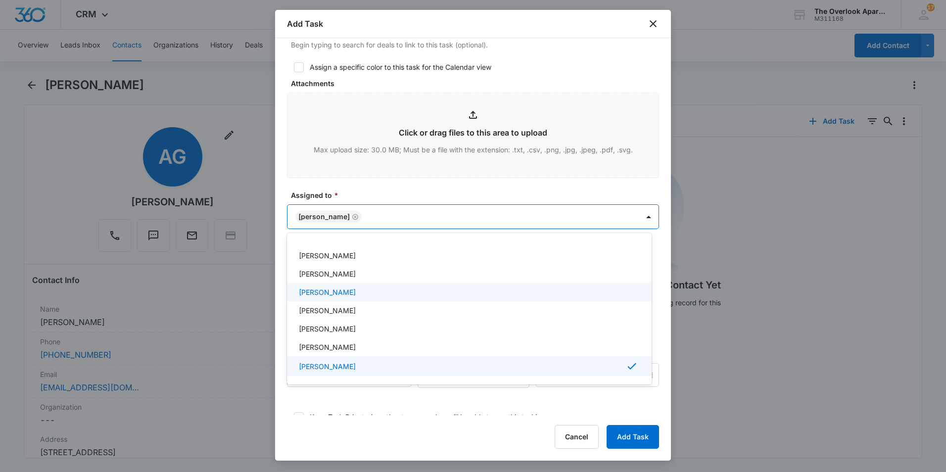
click at [216, 284] on div at bounding box center [473, 236] width 946 height 472
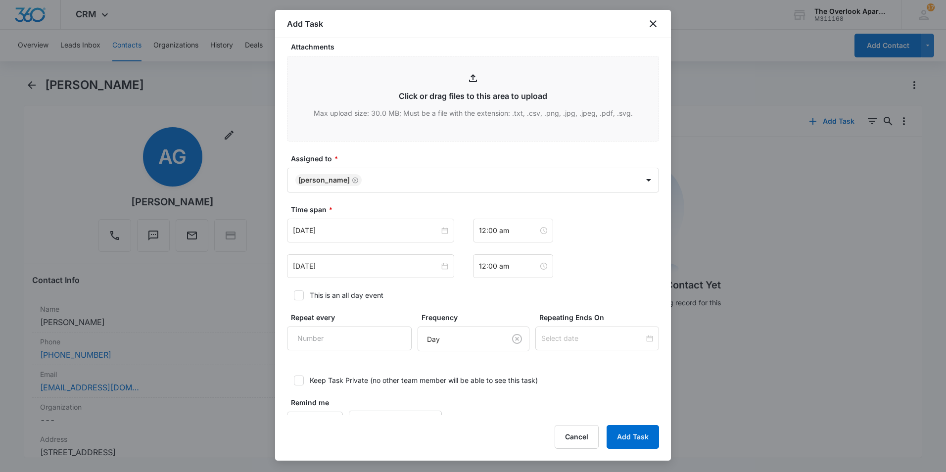
scroll to position [514, 0]
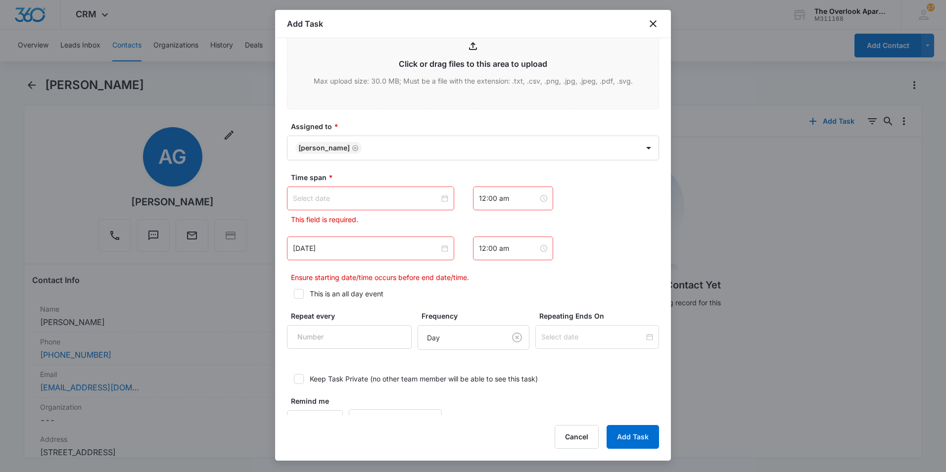
click at [443, 197] on div at bounding box center [370, 198] width 155 height 11
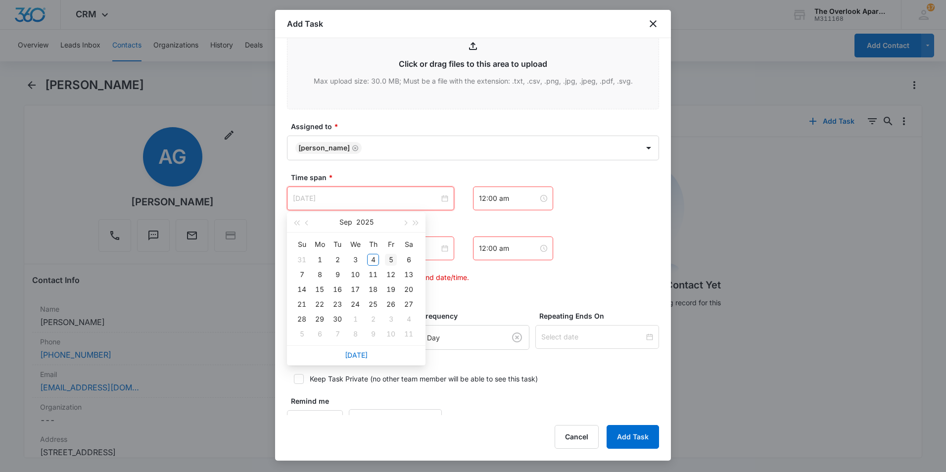
type input "Sep 5, 2025"
type input "Sep 3, 2025"
type input "Sep 4, 2025"
click at [370, 256] on div "4" at bounding box center [373, 260] width 12 height 12
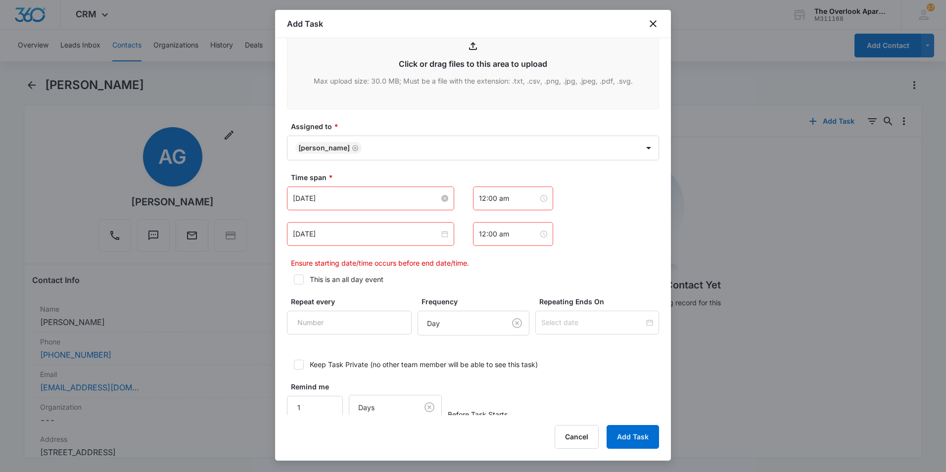
click at [449, 233] on div "Dec 20, 2024" at bounding box center [370, 234] width 167 height 24
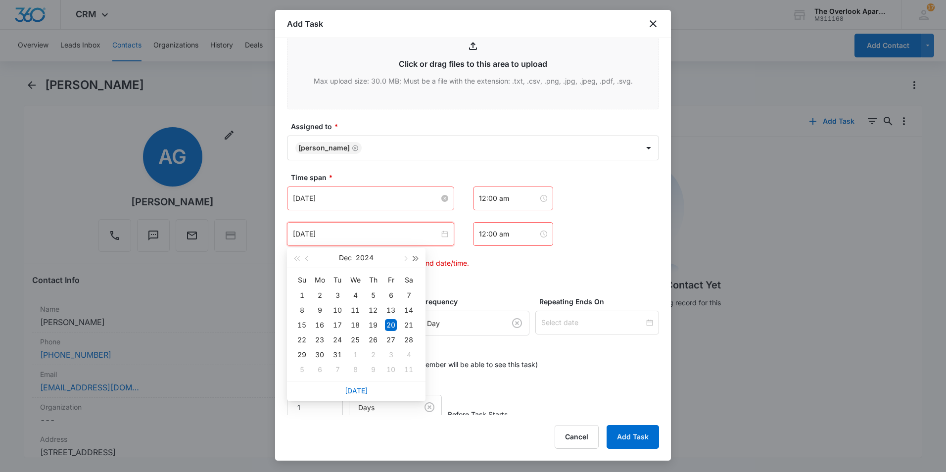
click at [416, 261] on button "button" at bounding box center [416, 258] width 11 height 20
type input "Dec 20, 2024"
click at [421, 258] on button "button" at bounding box center [416, 258] width 11 height 20
click at [419, 257] on button "button" at bounding box center [416, 258] width 11 height 20
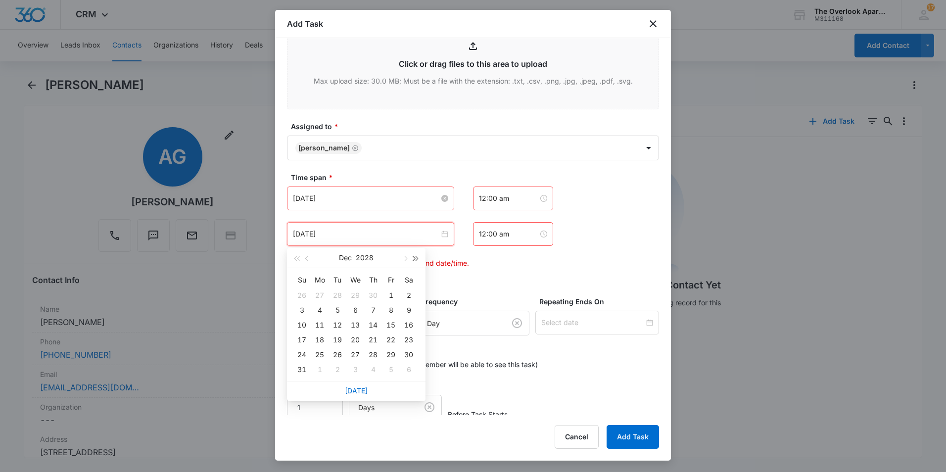
click at [419, 257] on button "button" at bounding box center [416, 258] width 11 height 20
click at [420, 256] on button "button" at bounding box center [416, 258] width 11 height 20
click at [413, 264] on button "button" at bounding box center [416, 258] width 11 height 20
click at [414, 264] on button "button" at bounding box center [416, 258] width 11 height 20
click at [414, 263] on button "button" at bounding box center [416, 258] width 11 height 20
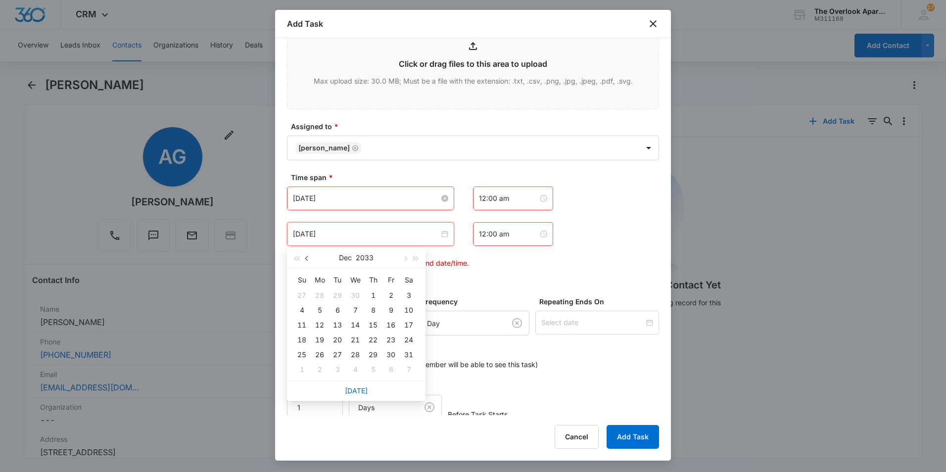
click at [306, 261] on button "button" at bounding box center [307, 258] width 11 height 20
click at [292, 261] on button "button" at bounding box center [296, 258] width 11 height 20
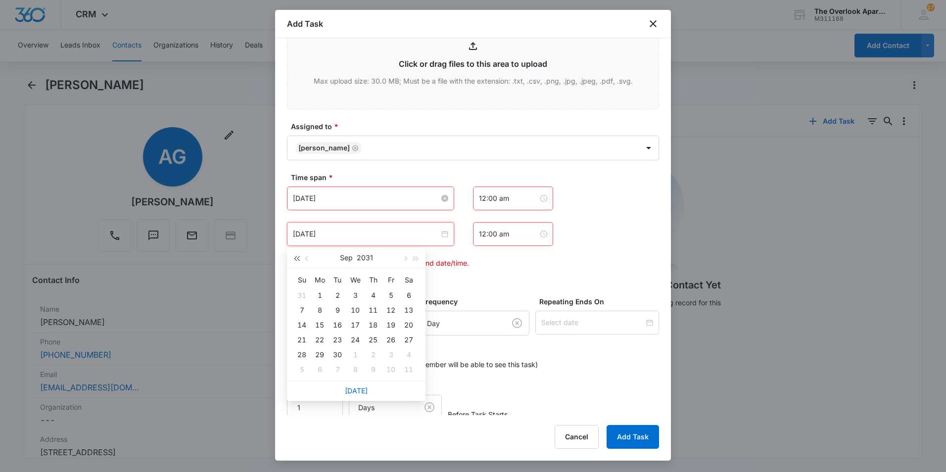
click at [292, 261] on button "button" at bounding box center [296, 258] width 11 height 20
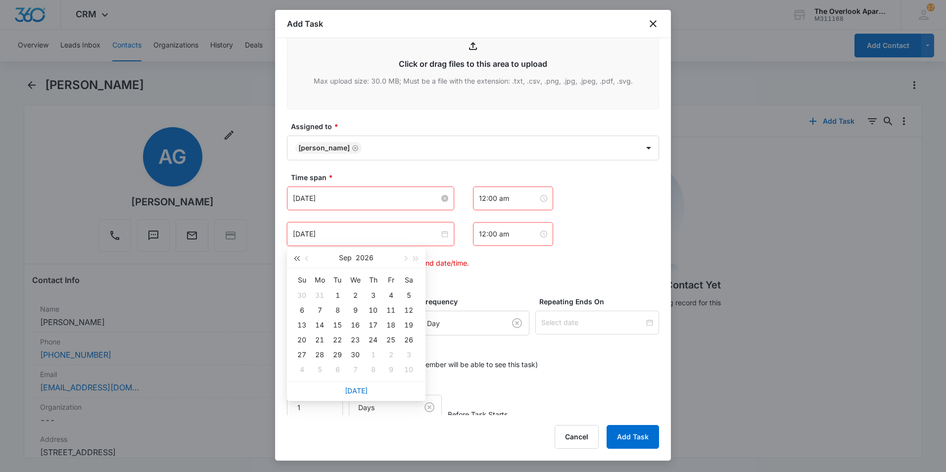
click at [292, 261] on button "button" at bounding box center [296, 258] width 11 height 20
click at [441, 230] on div "Dec 20, 2024" at bounding box center [370, 234] width 155 height 11
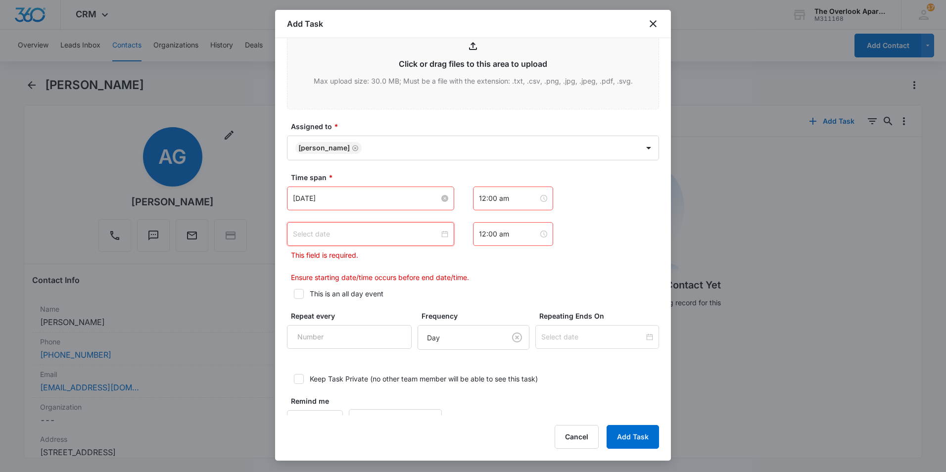
click at [445, 234] on div at bounding box center [370, 234] width 155 height 11
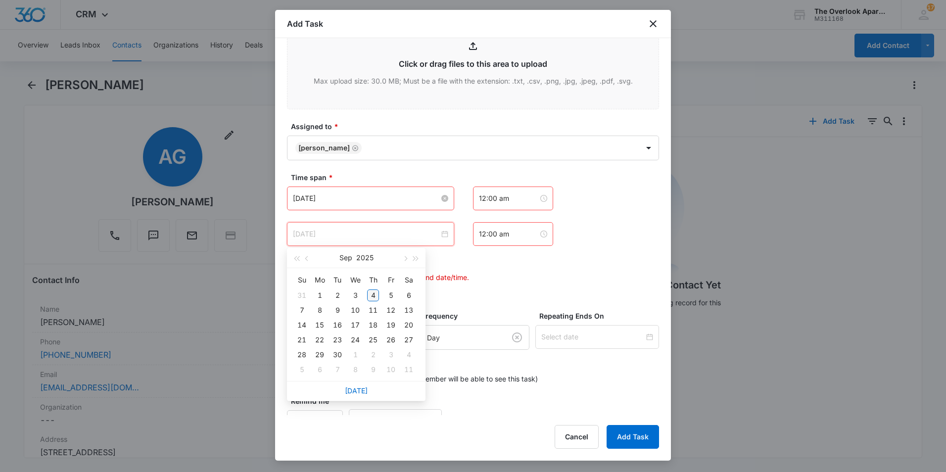
type input "Sep 4, 2025"
click at [373, 293] on div "4" at bounding box center [373, 295] width 12 height 12
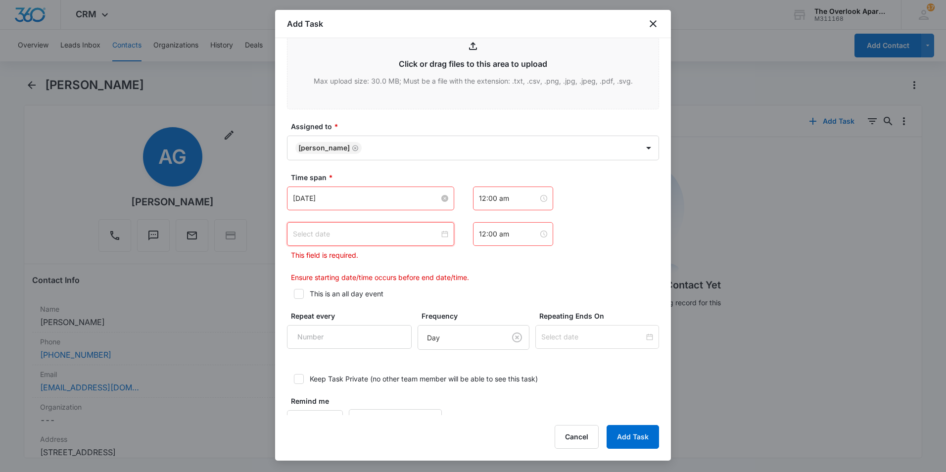
click at [438, 239] on div at bounding box center [370, 234] width 155 height 11
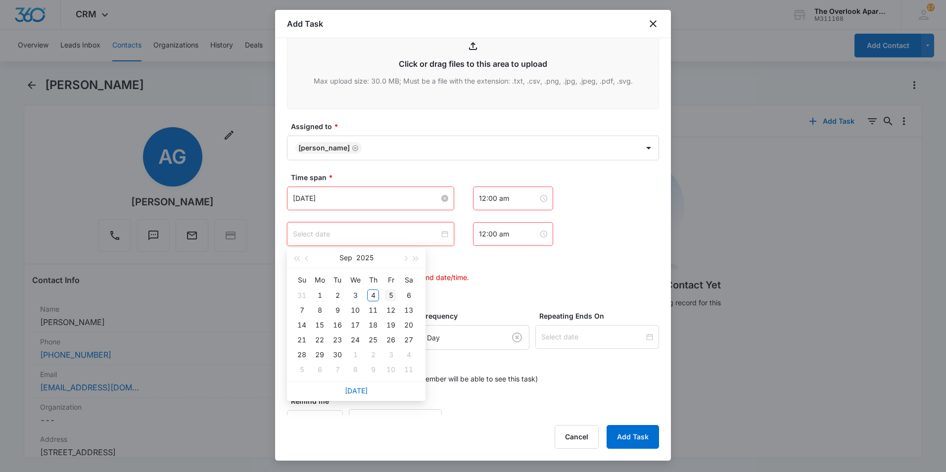
type input "Sep 5, 2025"
click at [390, 295] on div "5" at bounding box center [391, 295] width 12 height 12
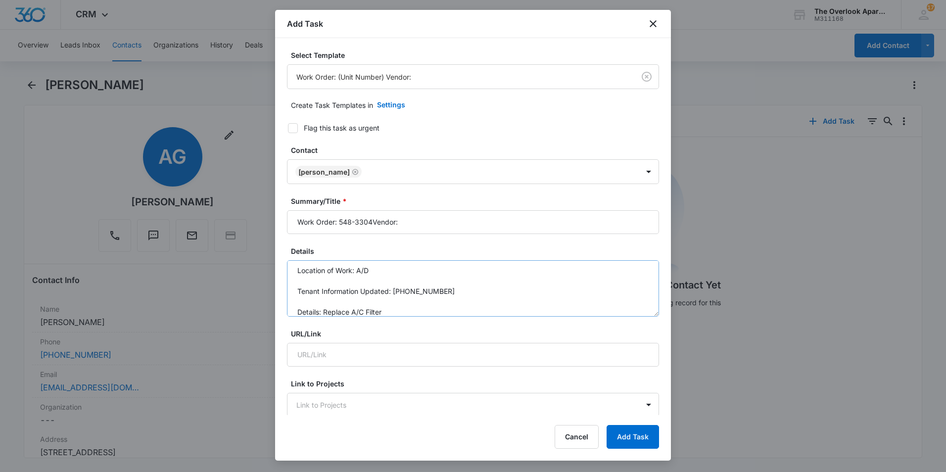
scroll to position [0, 0]
click at [382, 78] on body "CRM Apps Reputation Websites Forms CRM Email Social Content Ads Intelligence Fi…" at bounding box center [473, 236] width 946 height 472
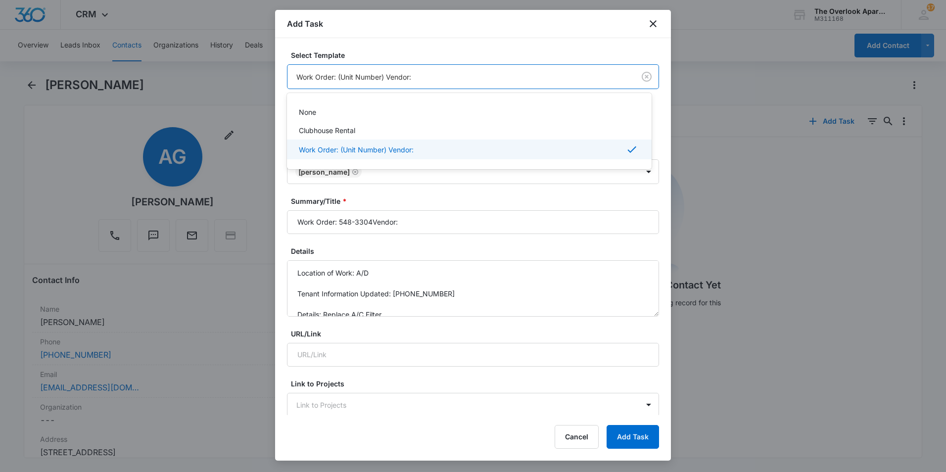
click at [373, 223] on div at bounding box center [473, 236] width 946 height 472
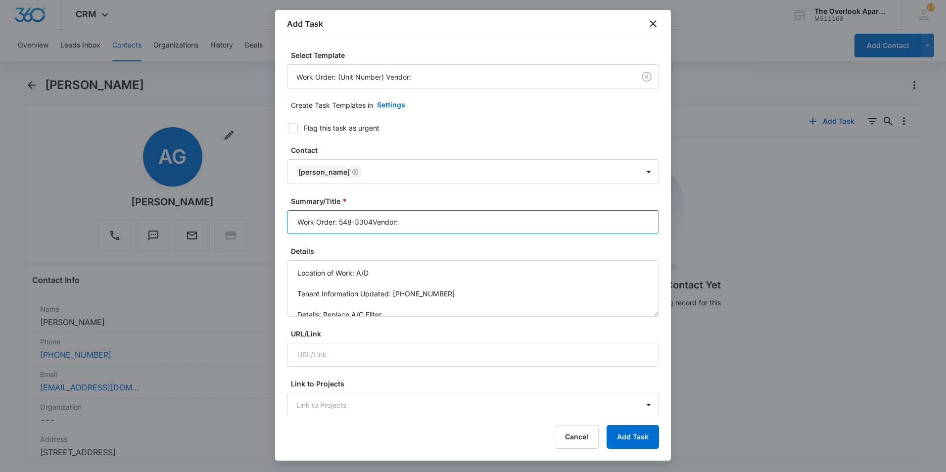
click at [373, 223] on input "Work Order: 548-3304Vendor:" at bounding box center [473, 222] width 372 height 24
click at [371, 219] on input "Work Order: 548-3304Vendor:" at bounding box center [473, 222] width 372 height 24
type input "Work Order: 548-3304 Vendor:"
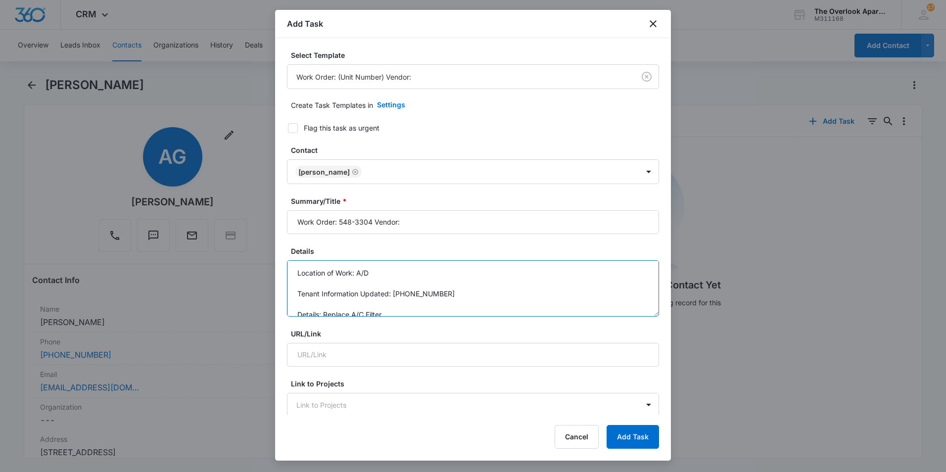
click at [379, 282] on textarea "Location of Work: A/D Tenant Information Updated: (970)316-9520 Details: Replac…" at bounding box center [473, 288] width 372 height 56
click at [379, 272] on textarea "Location of Work: A/D Tenant Information Updated: (970)316-9520 Details: Replac…" at bounding box center [473, 288] width 372 height 56
type textarea "Location of Work: A/ Tenant Information Updated: (970)316-9520 Details: Replace…"
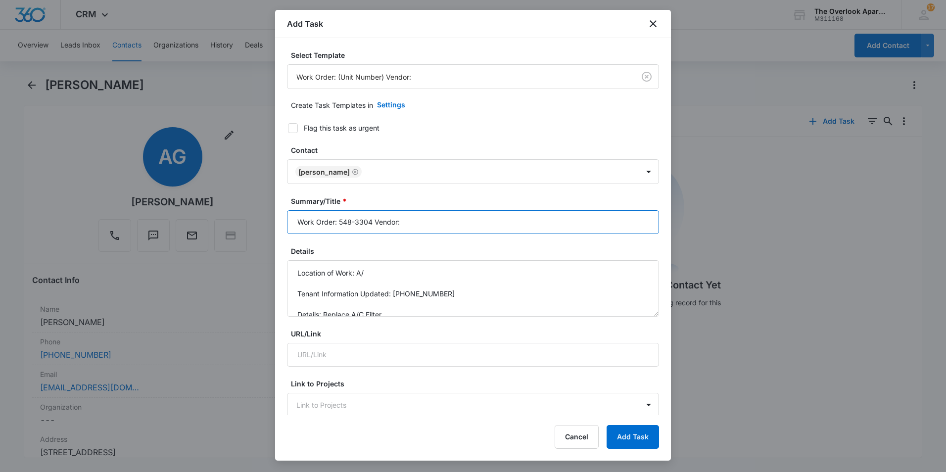
click at [430, 218] on input "Work Order: 548-3304 Vendor:" at bounding box center [473, 222] width 372 height 24
type input "Work Order: 548-3304 Vendor: Tech"
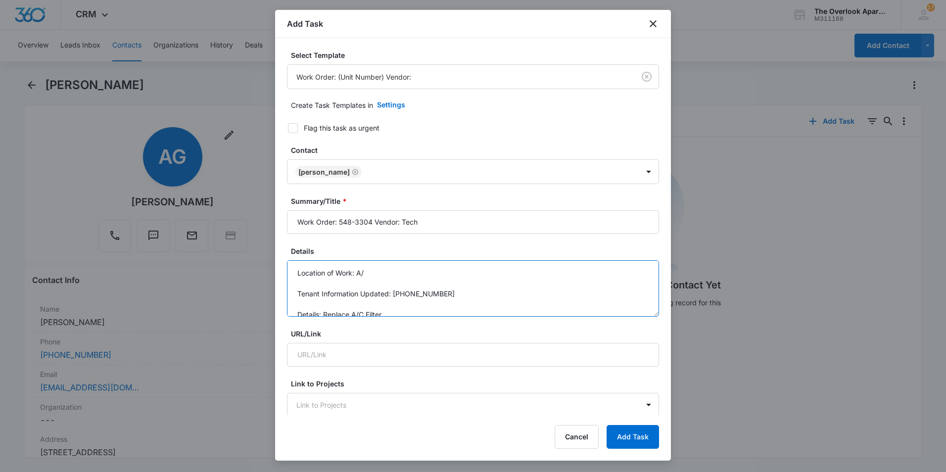
click at [385, 273] on textarea "Location of Work: A/ Tenant Information Updated: (970)316-9520 Details: Replace…" at bounding box center [473, 288] width 372 height 56
type textarea "Location of Work: A/C Tenant Information Updated: (970)316-9520 Details: Replac…"
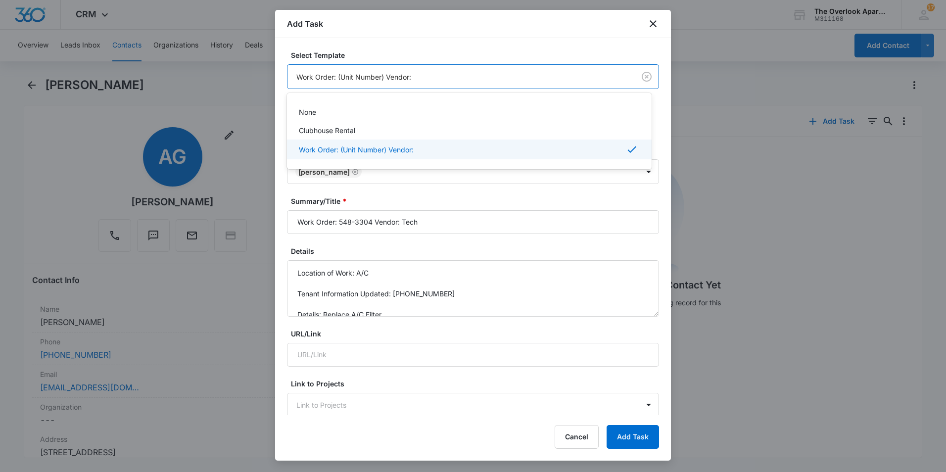
click at [382, 77] on body "CRM Apps Reputation Websites Forms CRM Email Social Content Ads Intelligence Fi…" at bounding box center [473, 236] width 946 height 472
click at [382, 77] on div at bounding box center [473, 236] width 946 height 472
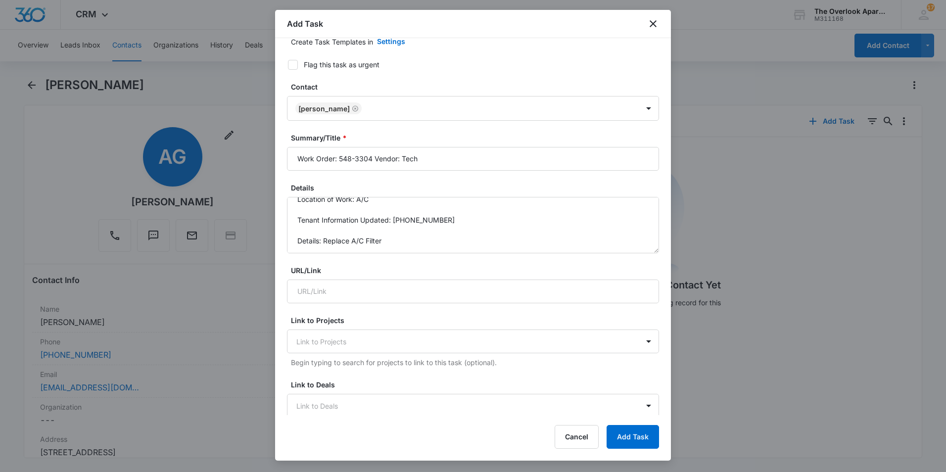
scroll to position [148, 0]
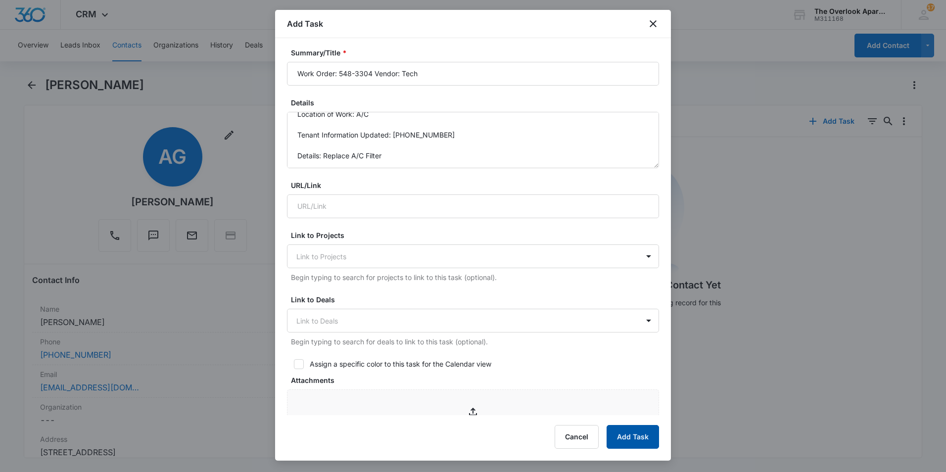
click at [644, 436] on button "Add Task" at bounding box center [633, 437] width 52 height 24
